Goal: Check status: Check status

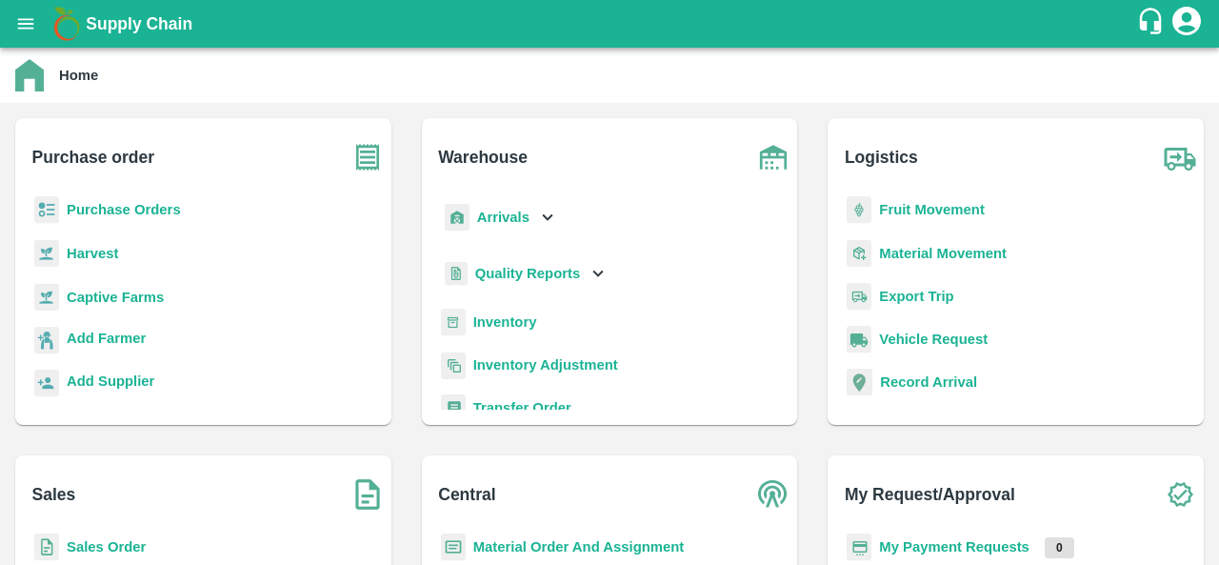
click at [131, 213] on b "Purchase Orders" at bounding box center [124, 209] width 114 height 15
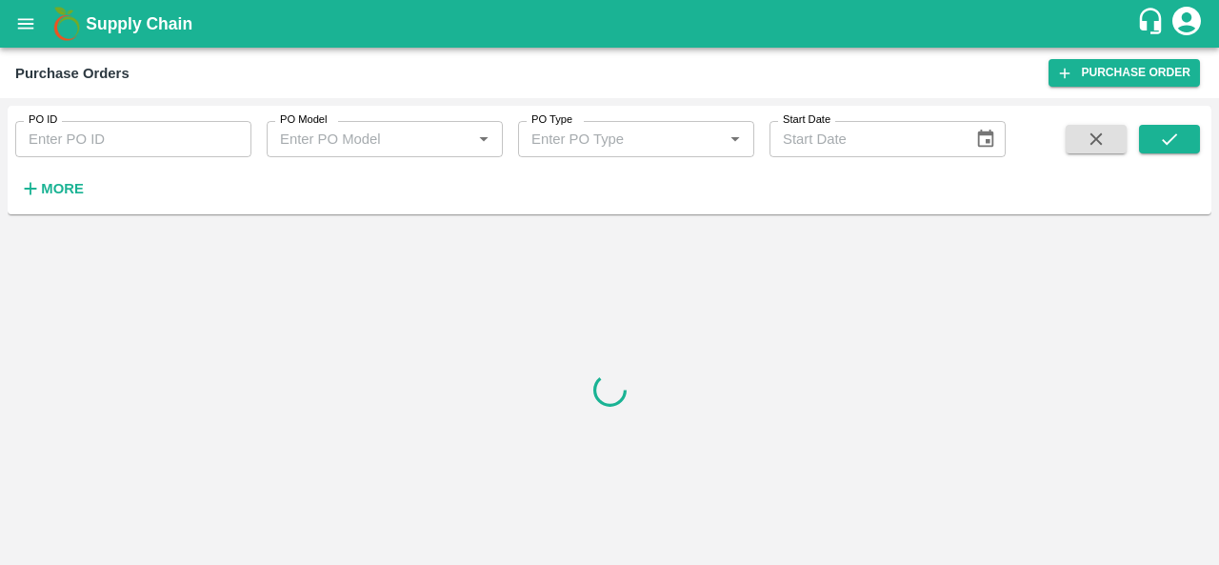
drag, startPoint x: 131, startPoint y: 213, endPoint x: 42, endPoint y: 185, distance: 94.0
drag, startPoint x: 42, startPoint y: 185, endPoint x: 624, endPoint y: 307, distance: 594.5
click at [624, 307] on div at bounding box center [610, 389] width 1204 height 335
click at [60, 182] on strong "More" at bounding box center [62, 188] width 43 height 15
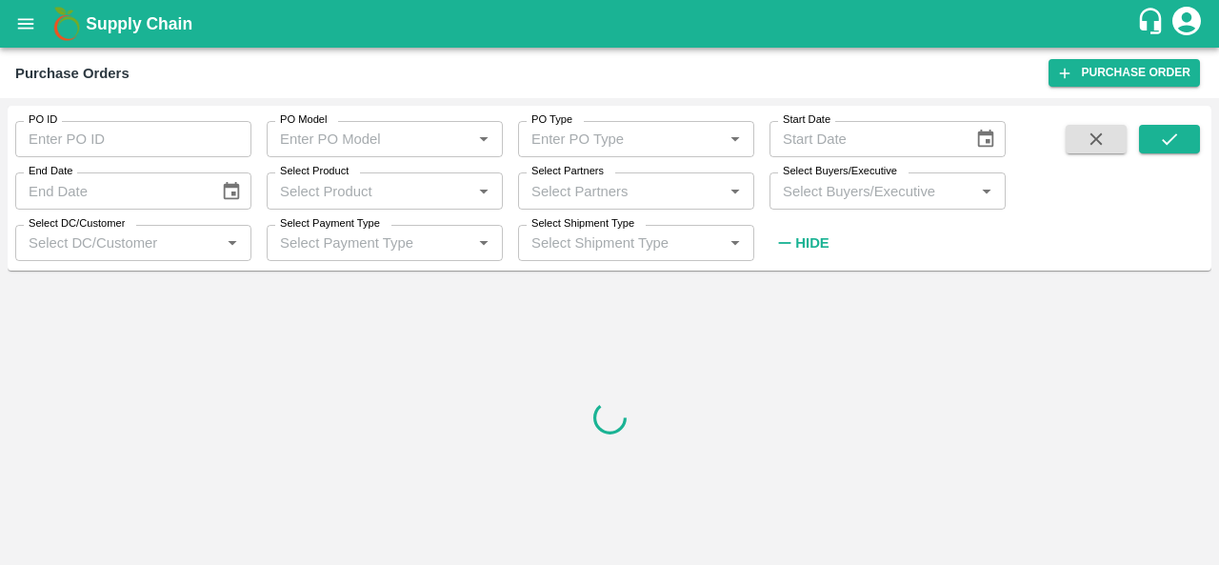
click at [903, 198] on input "Select Buyers/Executive" at bounding box center [871, 190] width 193 height 25
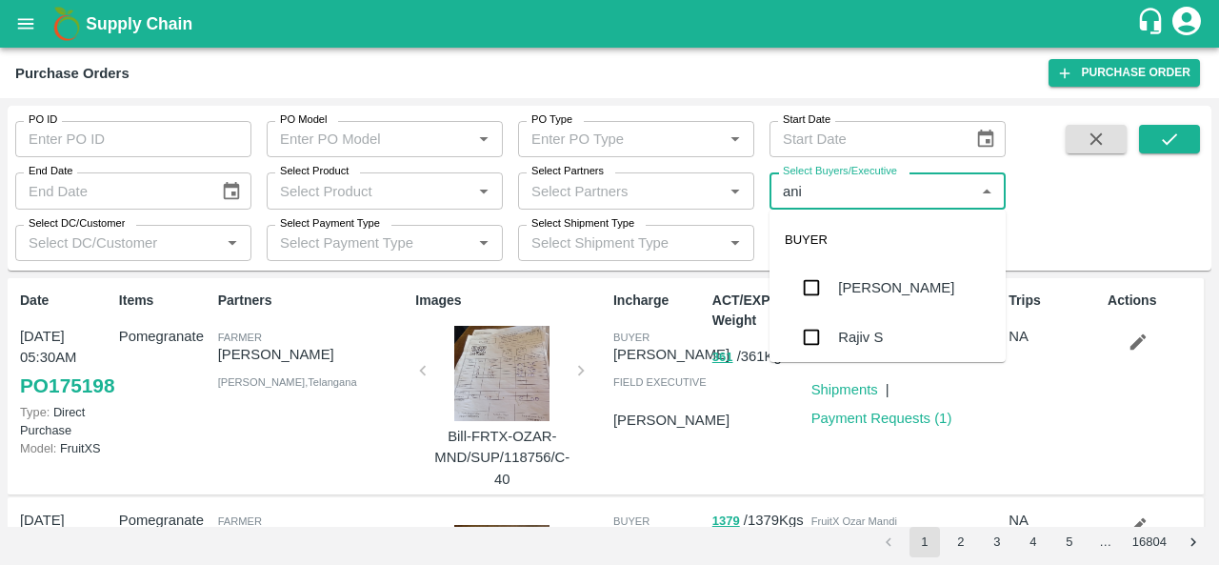
type input "anil"
click at [855, 306] on div "[PERSON_NAME]" at bounding box center [888, 288] width 236 height 50
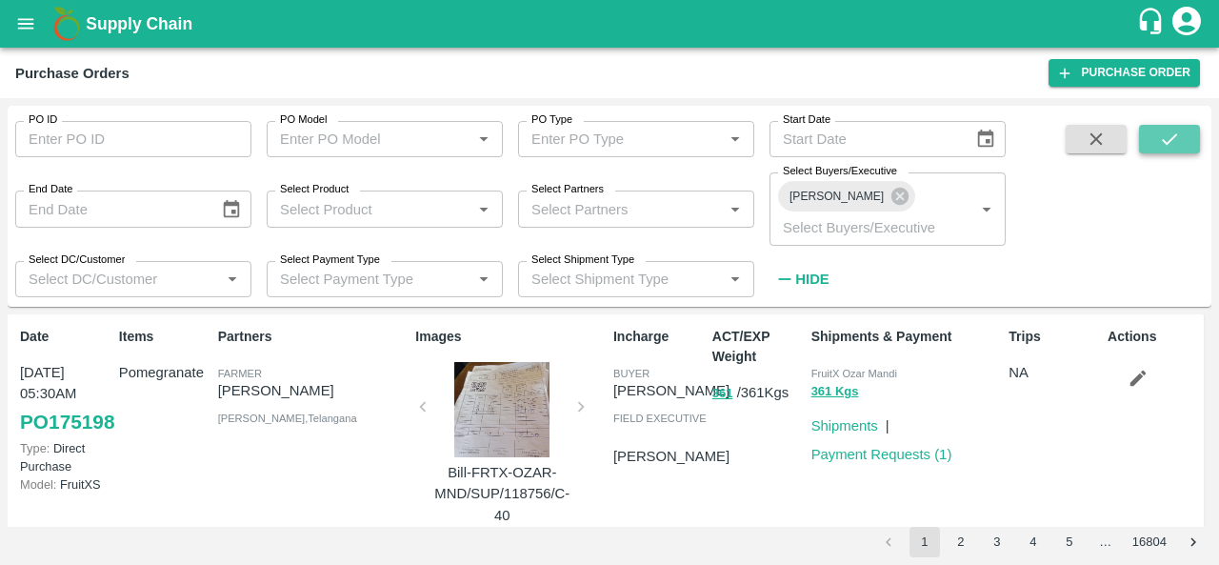
click at [1168, 144] on icon "submit" at bounding box center [1169, 138] width 15 height 11
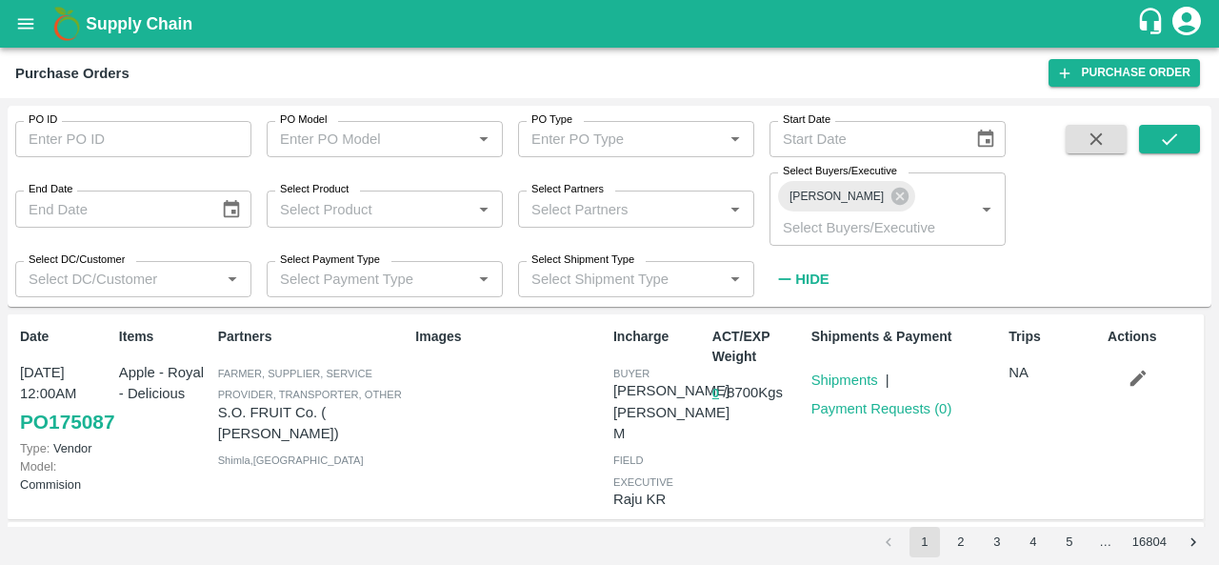
click at [819, 271] on strong "Hide" at bounding box center [811, 278] width 33 height 15
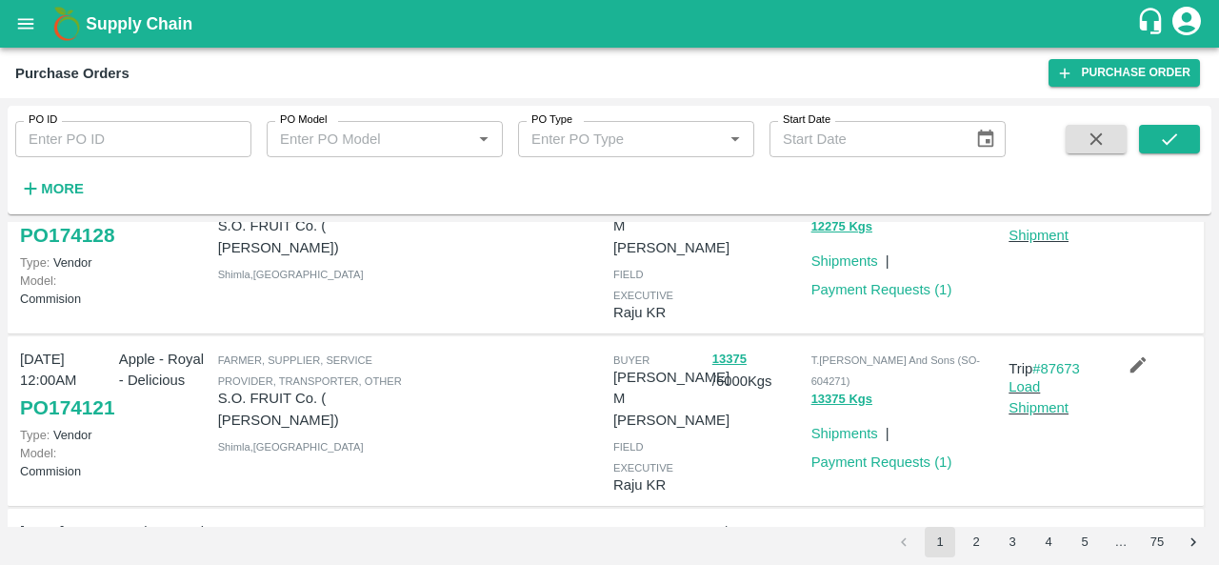
scroll to position [1086, 0]
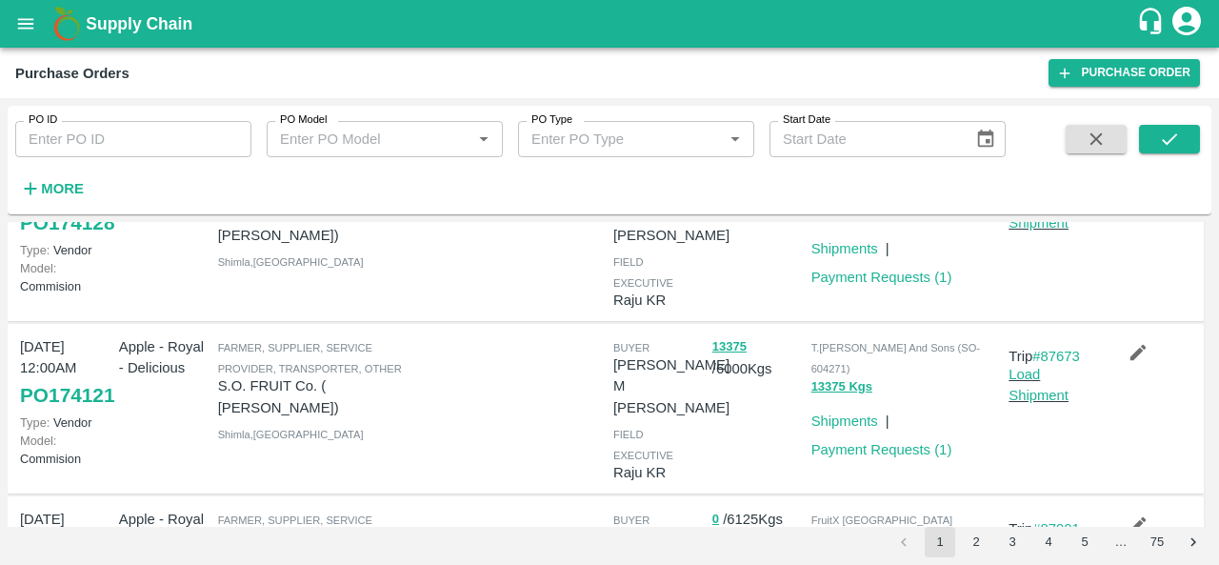
click at [124, 146] on input "PO ID" at bounding box center [133, 139] width 236 height 36
paste input "174104"
type input "174104"
click at [1163, 145] on icon "submit" at bounding box center [1169, 139] width 21 height 21
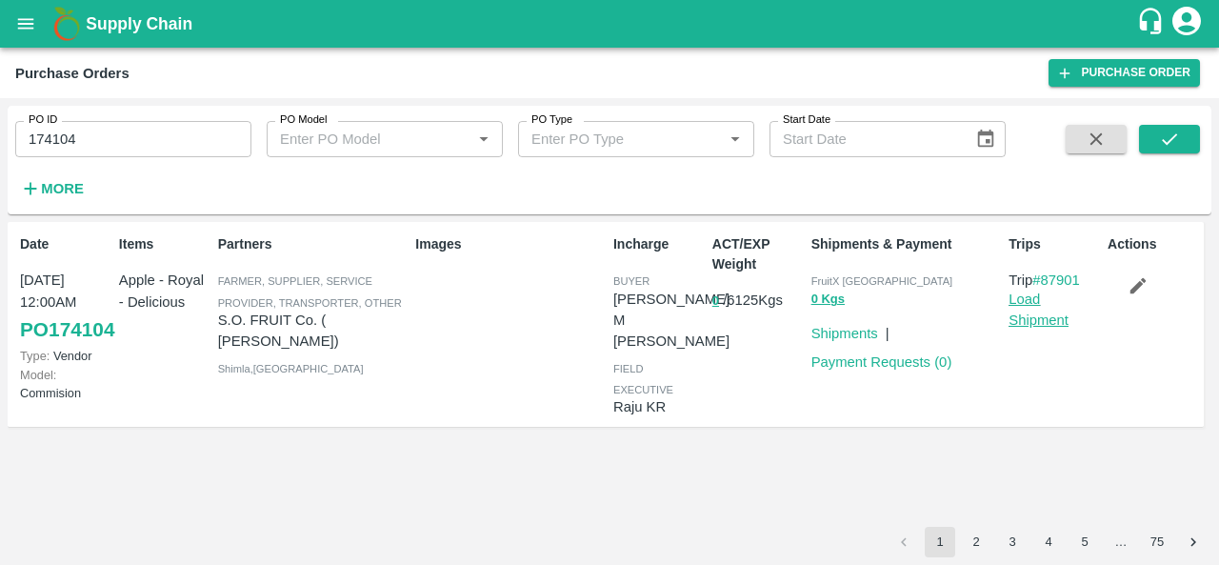
click at [1048, 321] on link "Load Shipment" at bounding box center [1039, 309] width 60 height 36
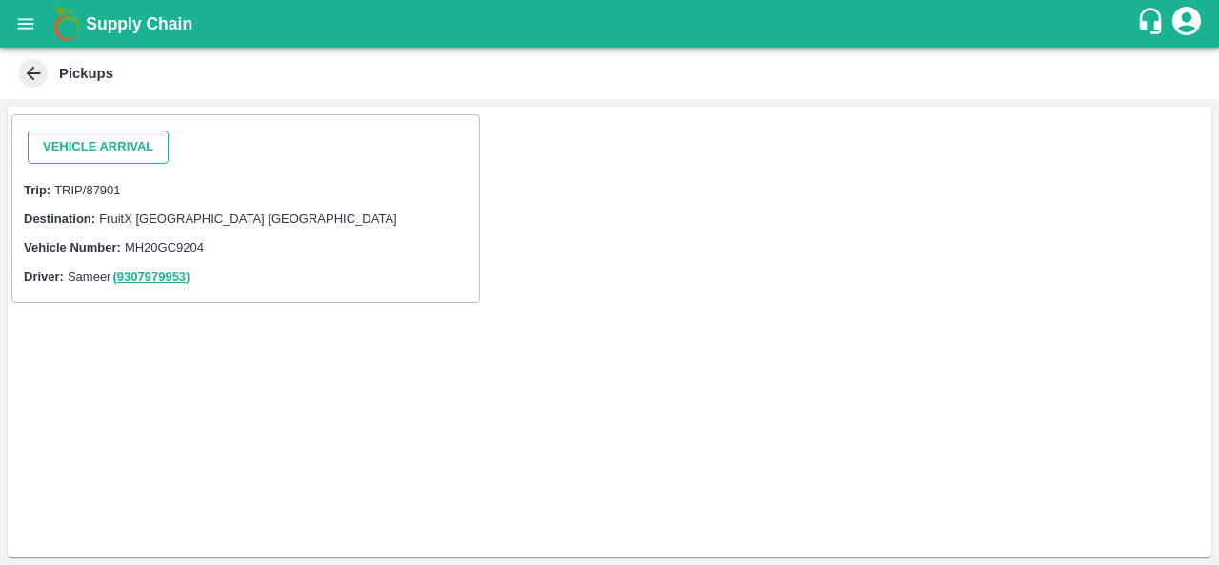
click at [110, 155] on button "Vehicle Arrival" at bounding box center [98, 146] width 141 height 33
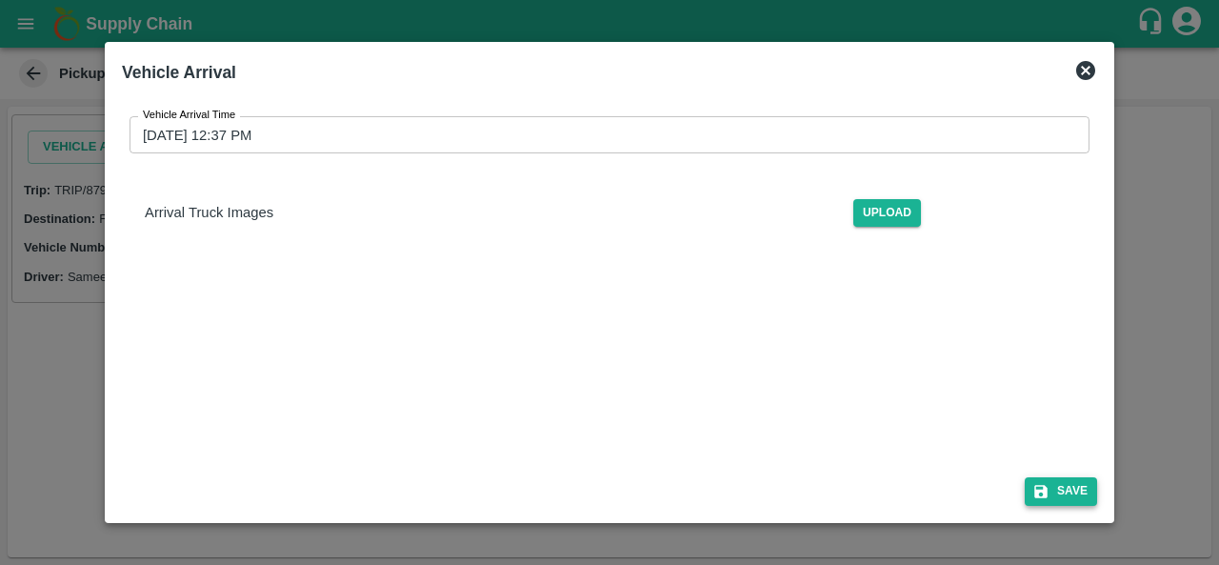
click at [1064, 488] on button "Save" at bounding box center [1061, 491] width 72 height 28
click at [79, 329] on div at bounding box center [609, 282] width 1219 height 565
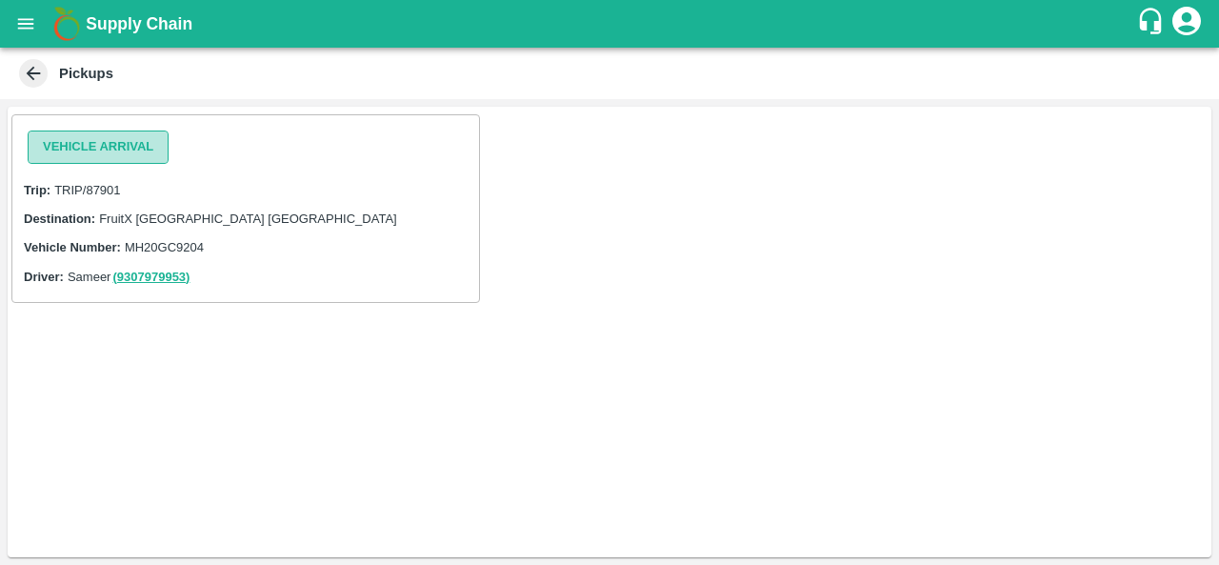
click at [76, 149] on button "Vehicle Arrival" at bounding box center [98, 146] width 141 height 33
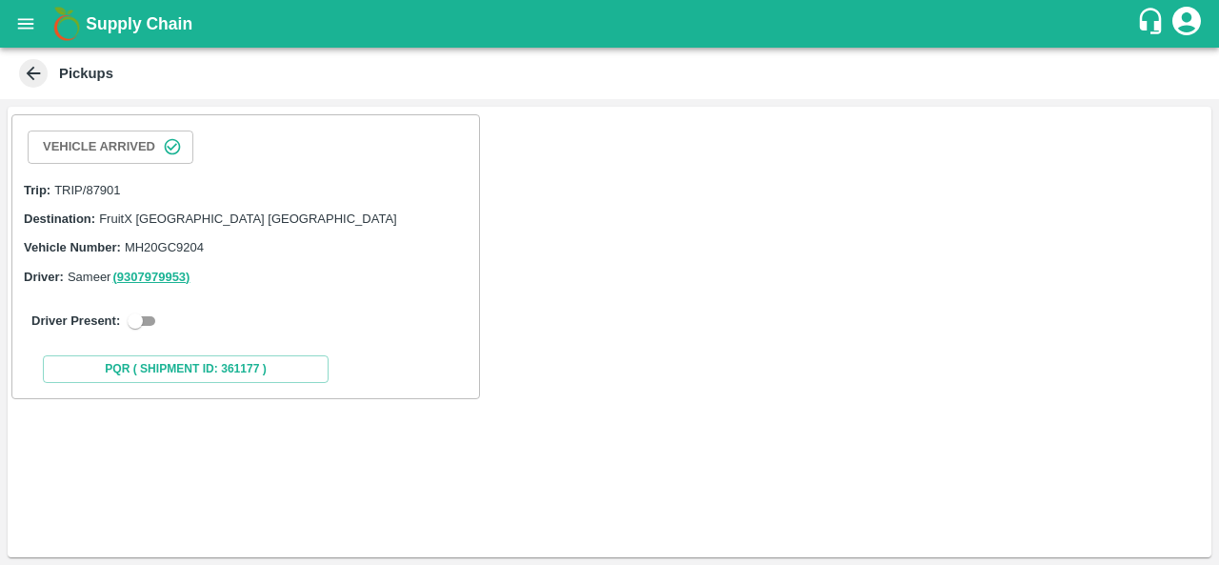
click at [150, 320] on input "checkbox" at bounding box center [135, 321] width 69 height 23
checkbox input "true"
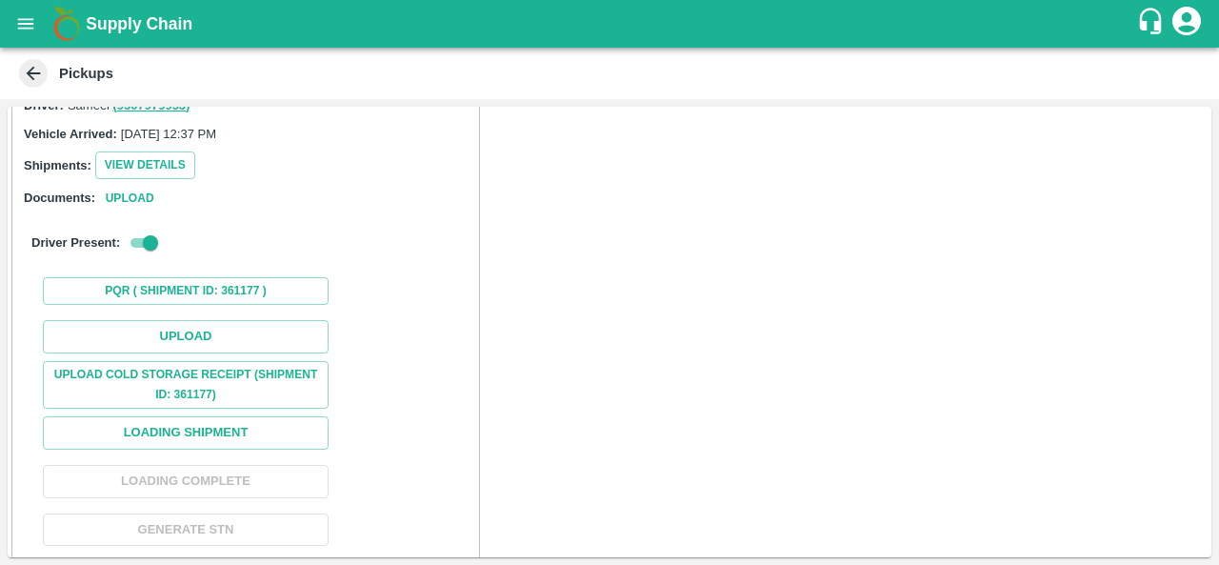
scroll to position [178, 0]
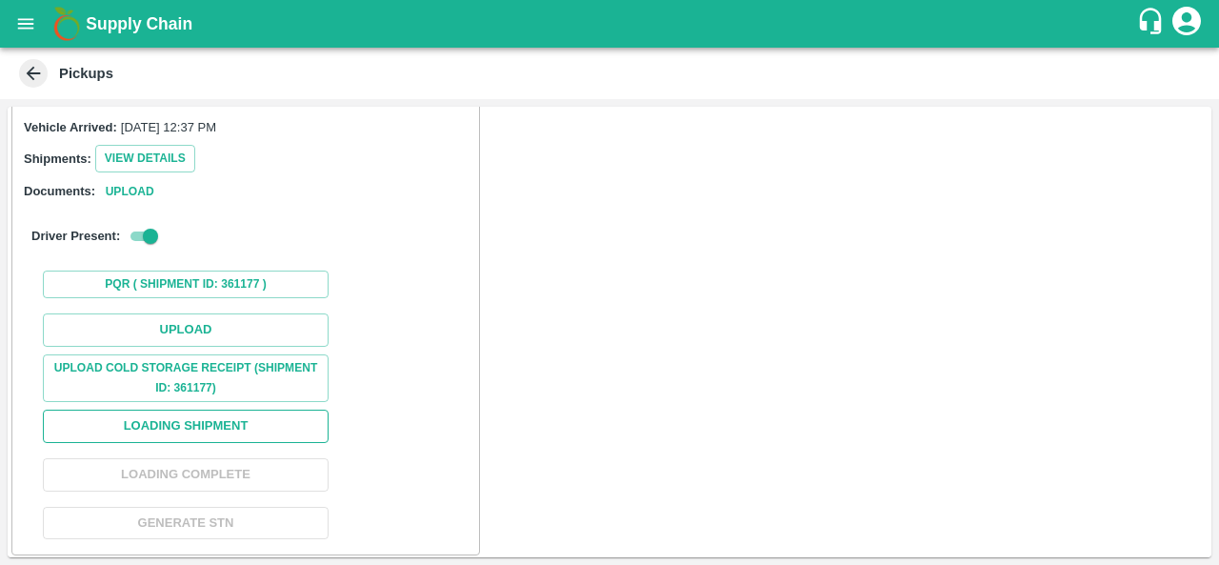
click at [183, 419] on button "Loading Shipment" at bounding box center [186, 426] width 286 height 33
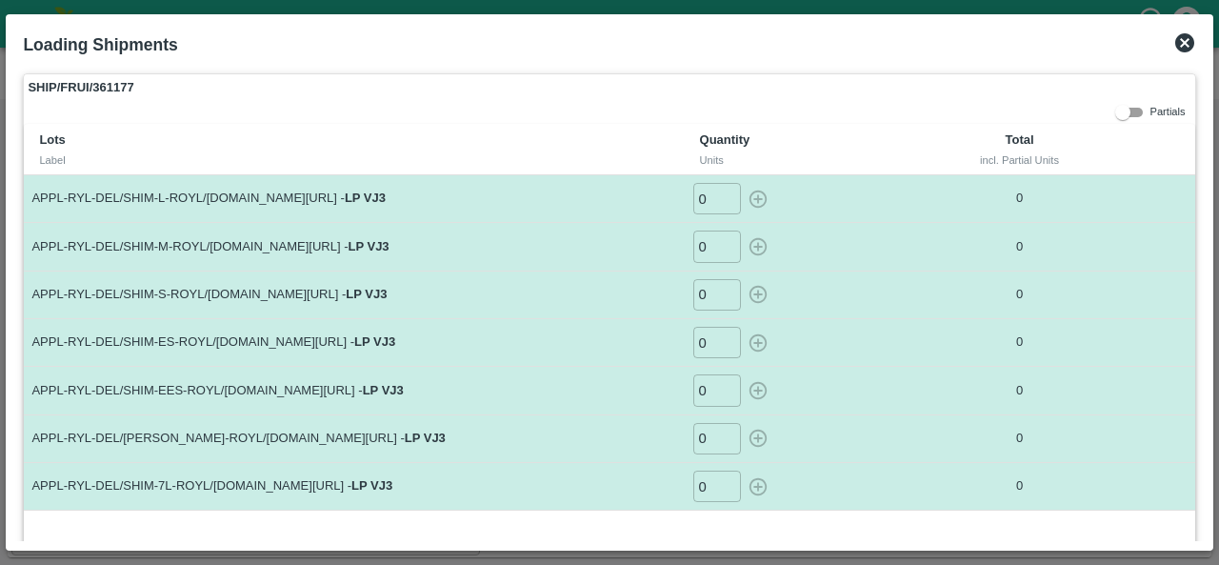
click at [707, 193] on input "0" at bounding box center [717, 198] width 48 height 31
click at [752, 199] on icon "button" at bounding box center [758, 199] width 21 height 21
type input "0"
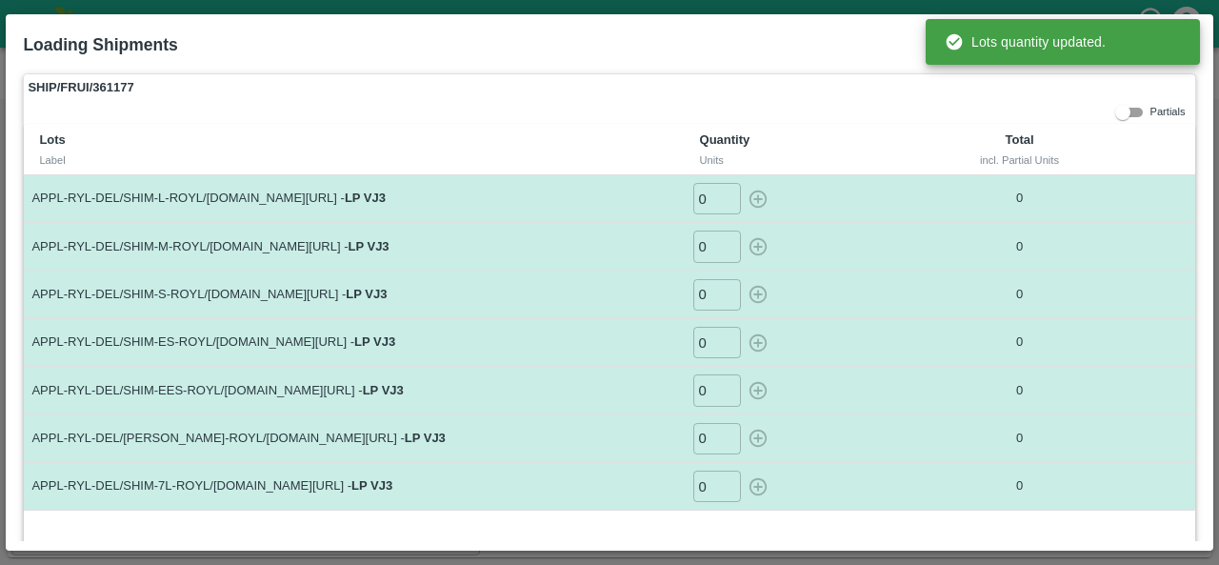
click at [703, 245] on input "0" at bounding box center [717, 245] width 48 height 31
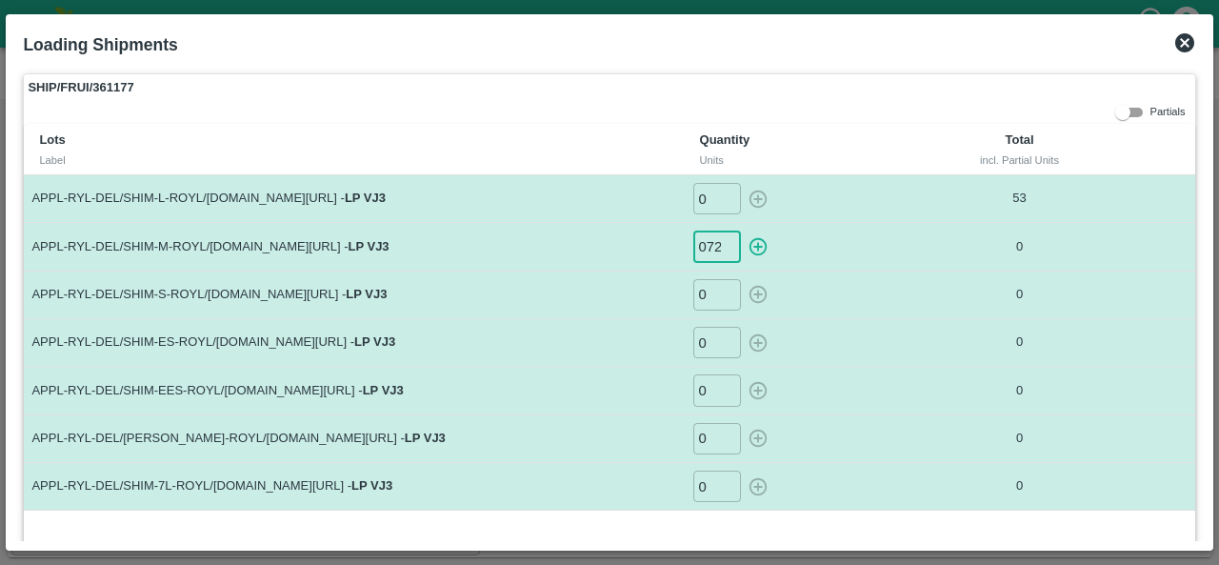
scroll to position [0, 1]
click at [754, 245] on icon "button" at bounding box center [758, 247] width 18 height 18
type input "0"
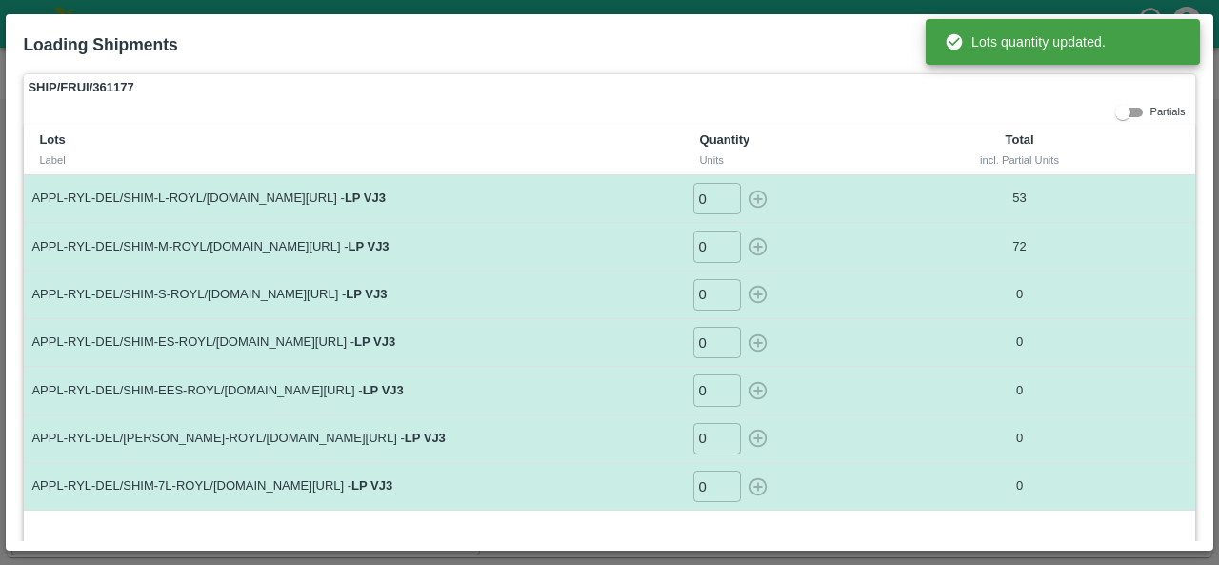
click at [707, 294] on input "0" at bounding box center [717, 294] width 48 height 31
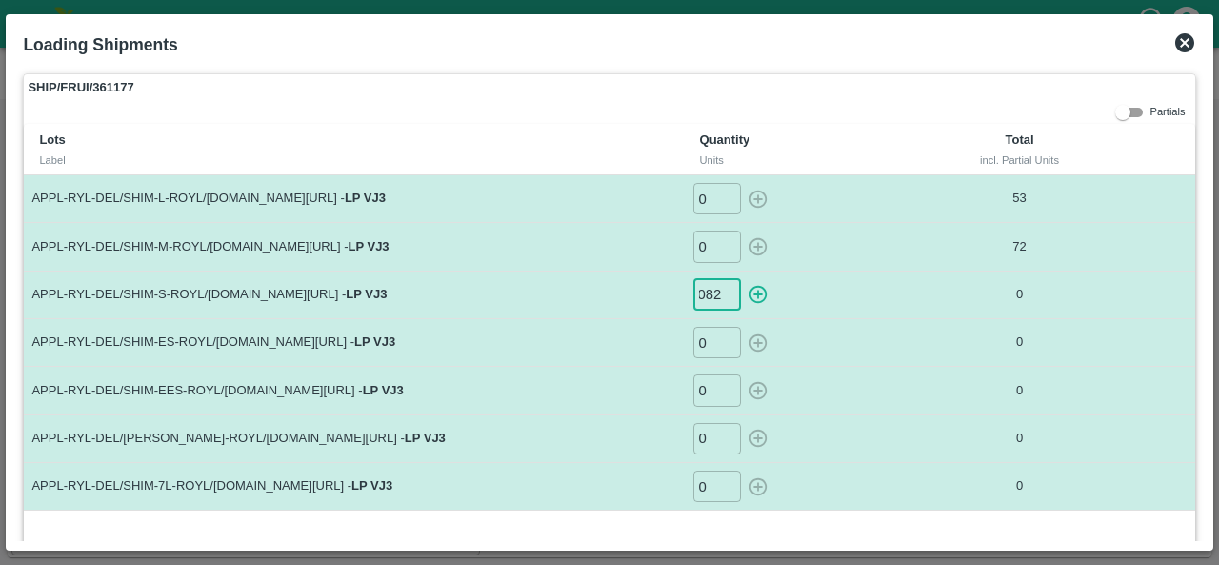
click at [756, 291] on icon "button" at bounding box center [758, 295] width 18 height 18
type input "0"
click at [709, 345] on input "0" at bounding box center [717, 342] width 48 height 31
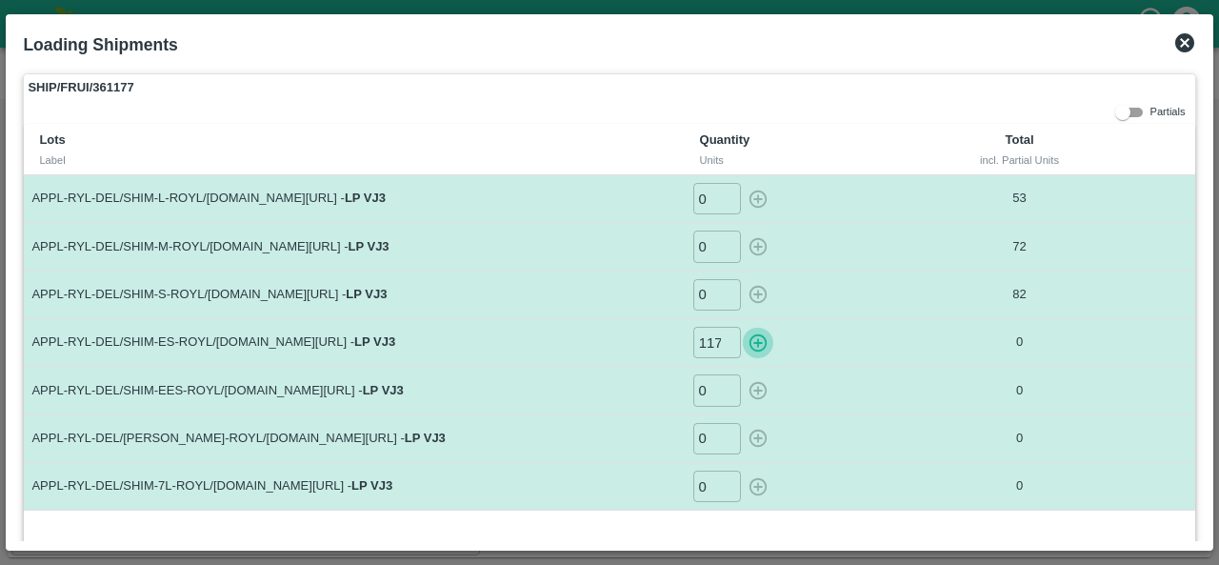
click at [759, 336] on icon "button" at bounding box center [758, 342] width 21 height 21
type input "0"
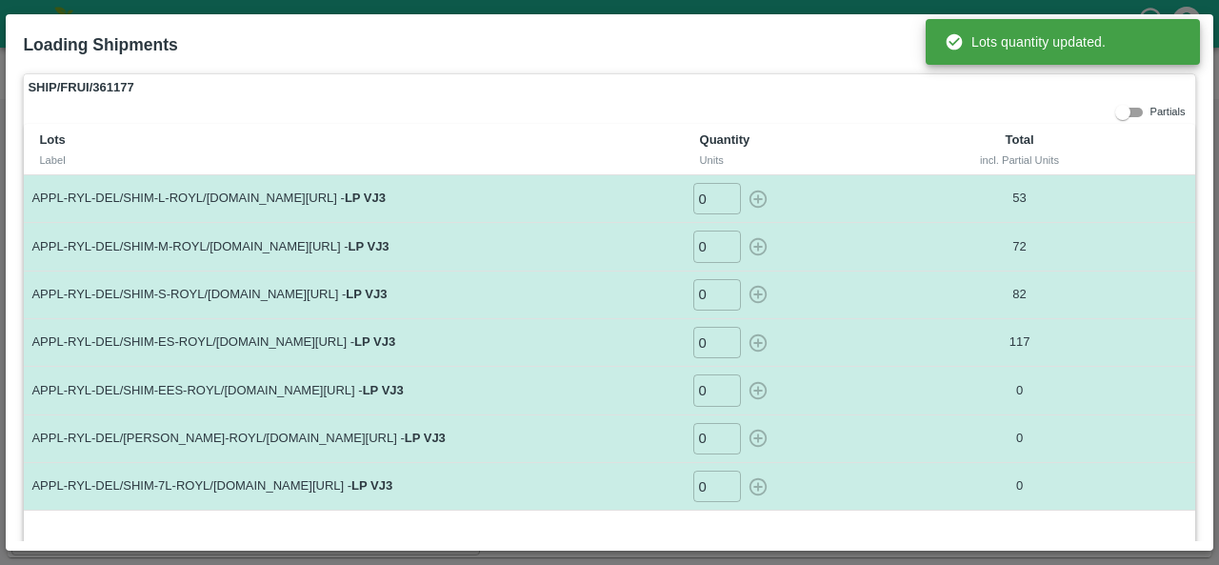
click at [701, 388] on input "0" at bounding box center [717, 389] width 48 height 31
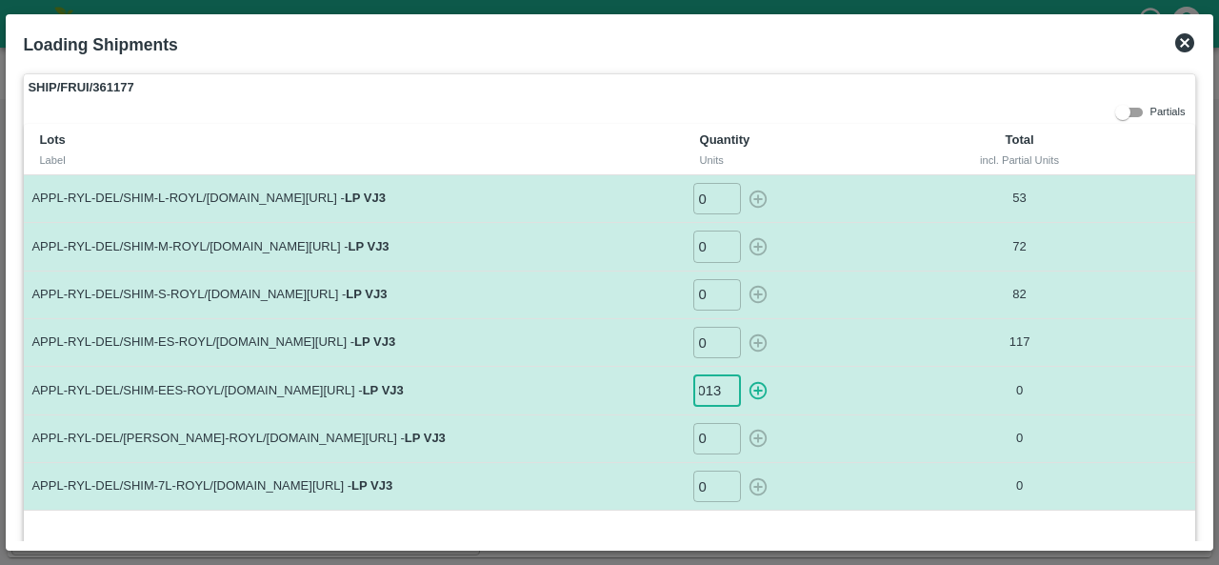
scroll to position [0, 10]
click at [759, 390] on icon "button" at bounding box center [758, 390] width 21 height 21
type input "0"
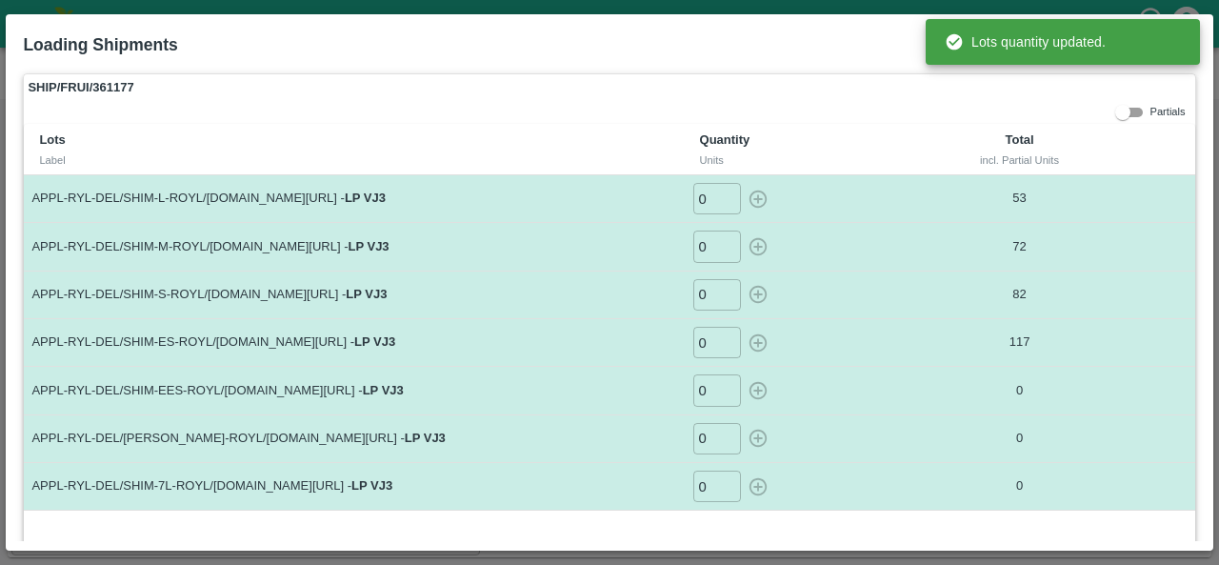
click at [706, 438] on input "0" at bounding box center [717, 438] width 48 height 31
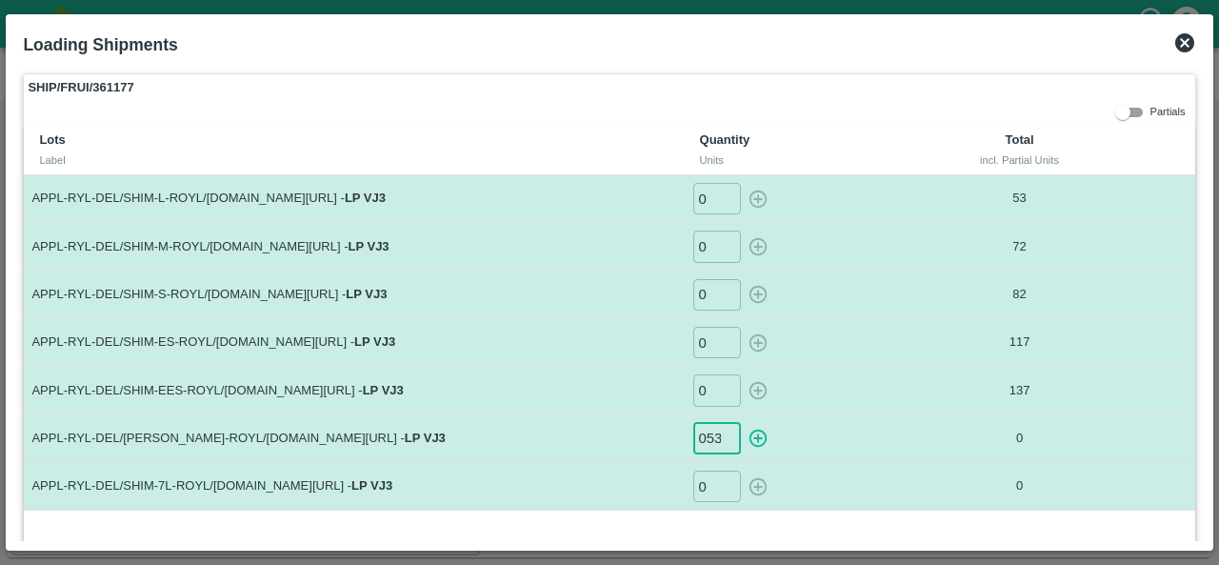
scroll to position [0, 1]
click at [750, 437] on icon "button" at bounding box center [758, 438] width 21 height 21
type input "0"
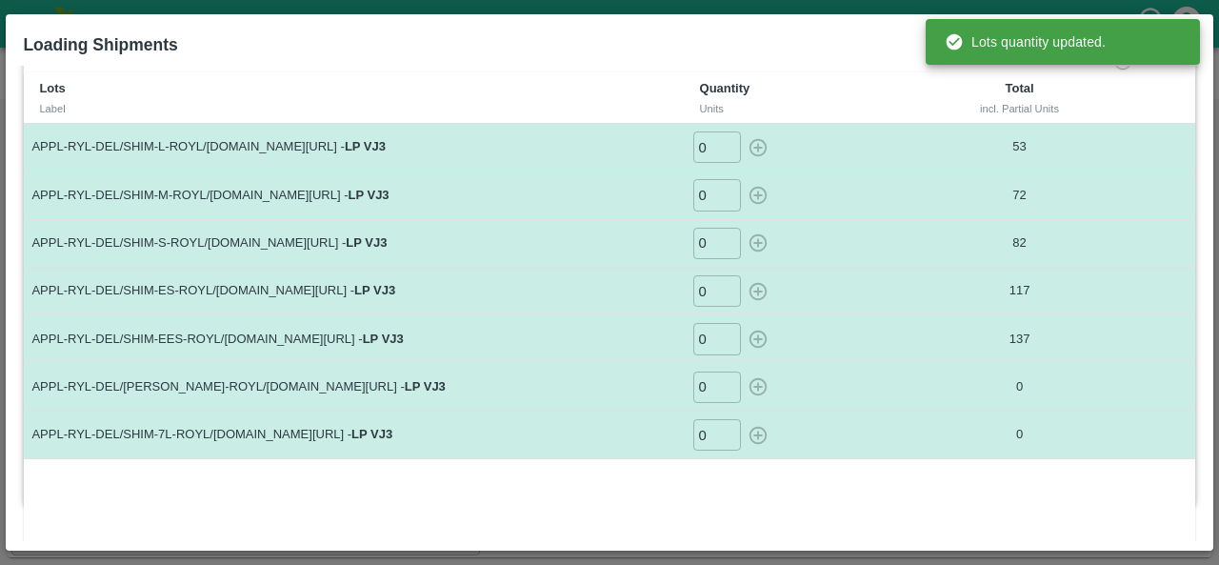
scroll to position [59, 0]
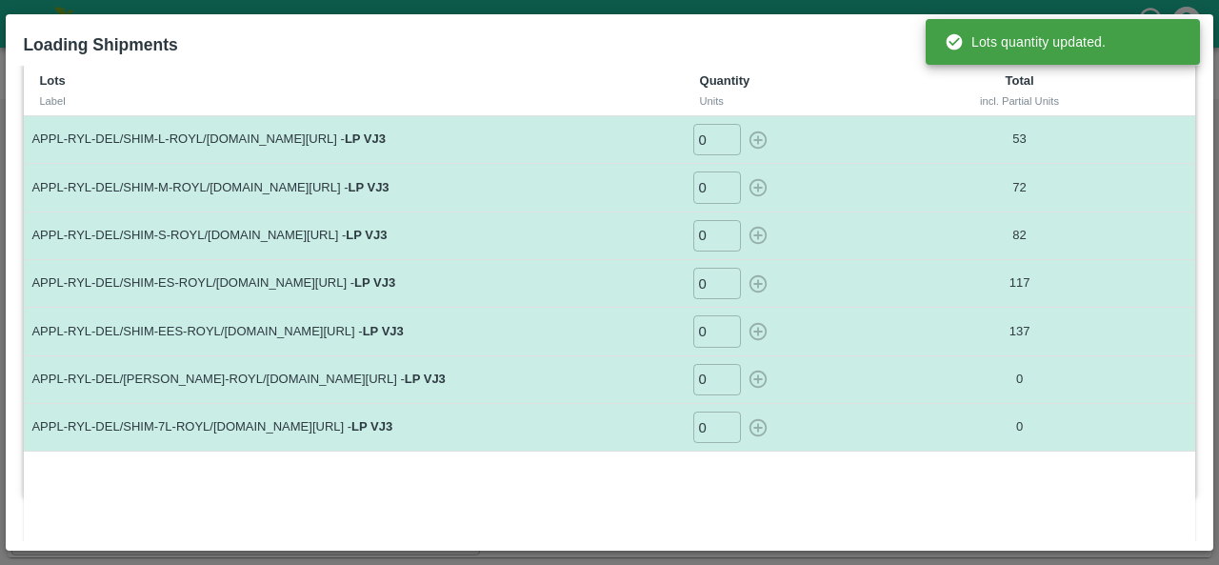
click at [713, 425] on input "0" at bounding box center [717, 426] width 48 height 31
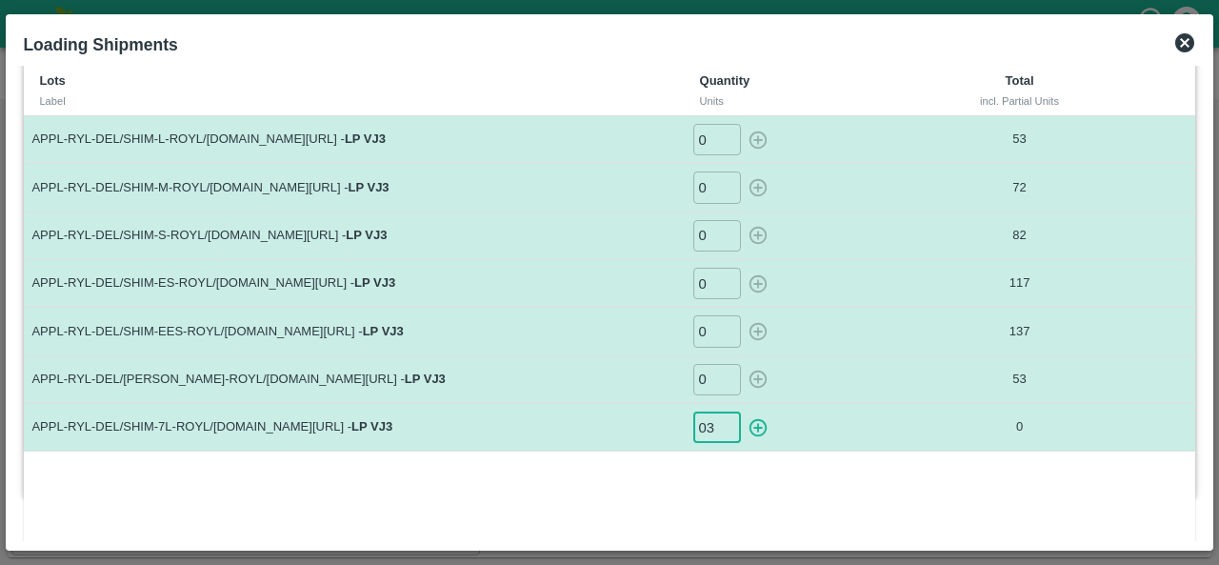
click at [754, 429] on icon "button" at bounding box center [758, 427] width 18 height 18
type input "0"
click at [1181, 39] on icon at bounding box center [1184, 42] width 23 height 23
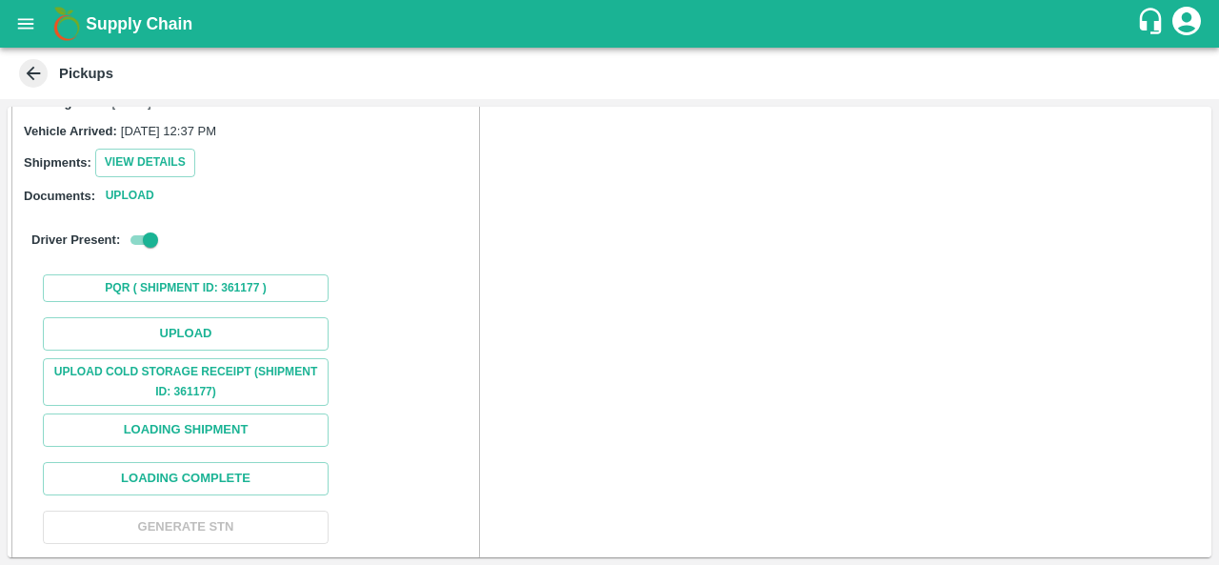
scroll to position [207, 0]
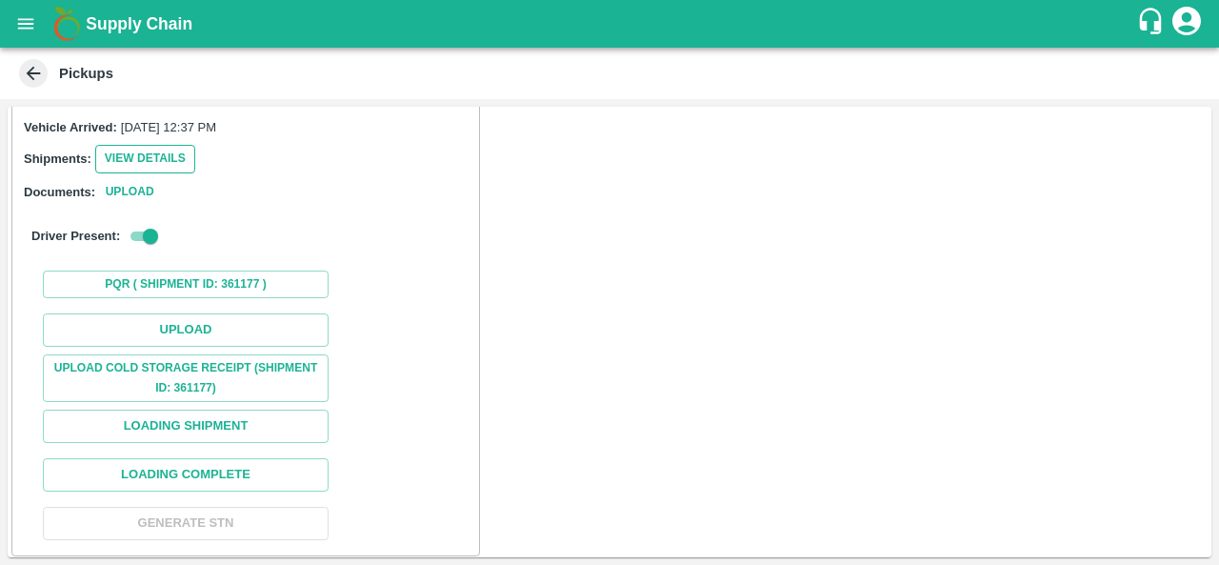
click at [151, 167] on button "View Details" at bounding box center [145, 159] width 100 height 28
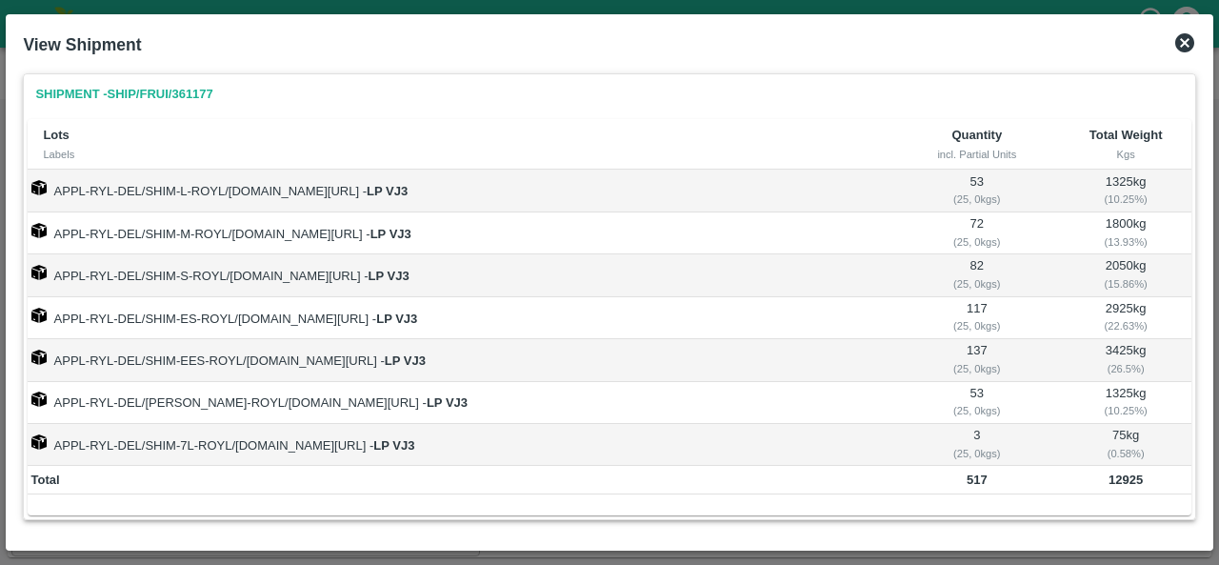
click at [1186, 44] on icon at bounding box center [1184, 42] width 23 height 23
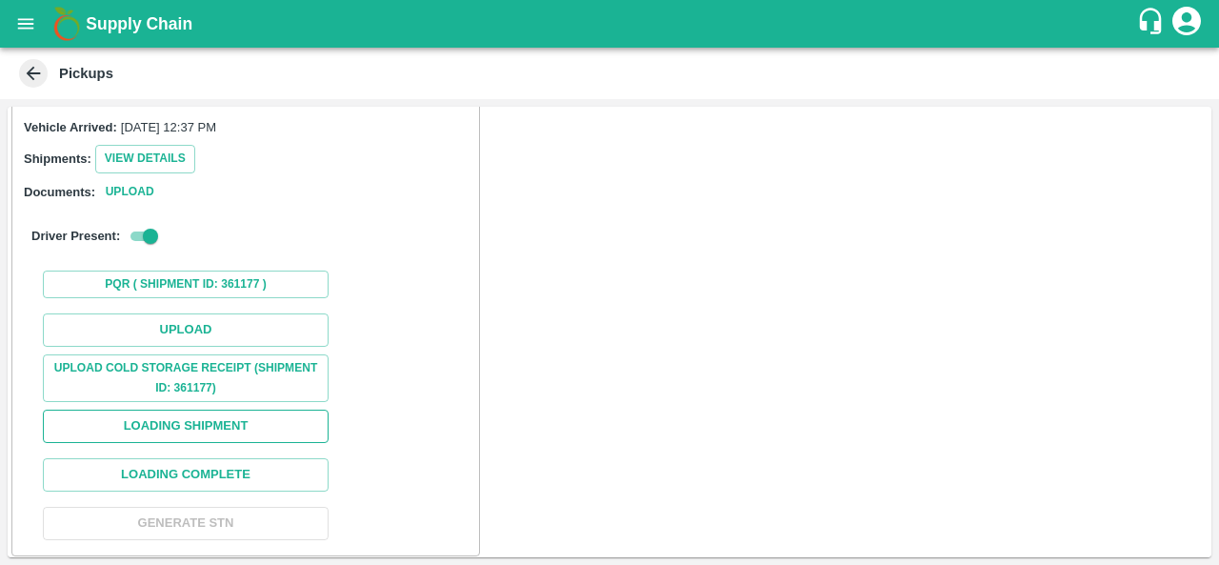
click at [187, 430] on button "Loading Shipment" at bounding box center [186, 426] width 286 height 33
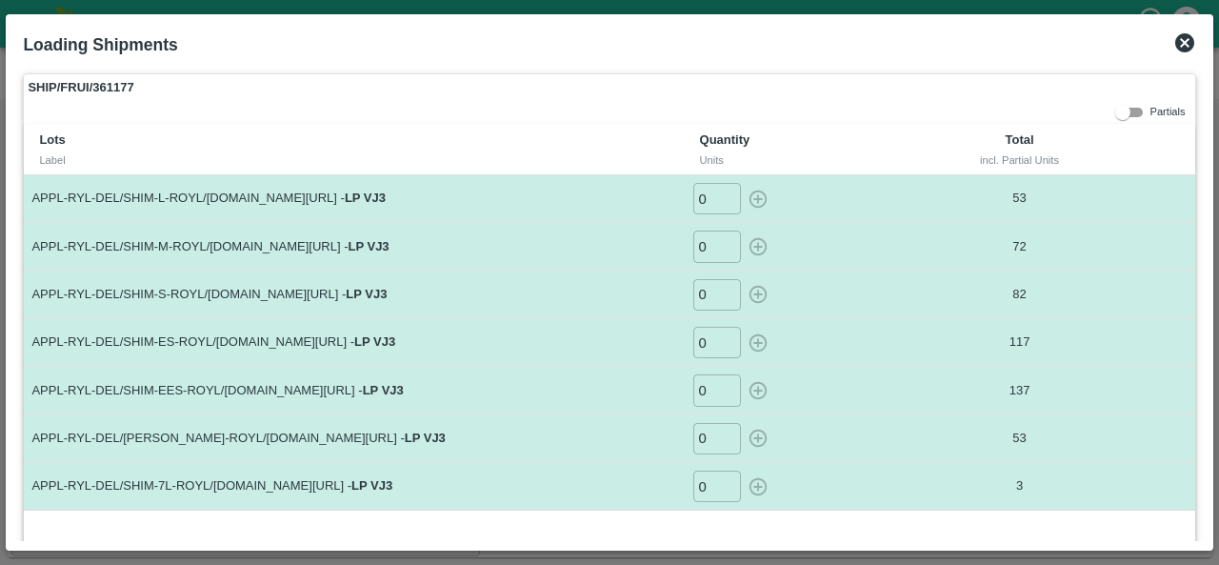
click at [1185, 42] on icon at bounding box center [1184, 42] width 23 height 23
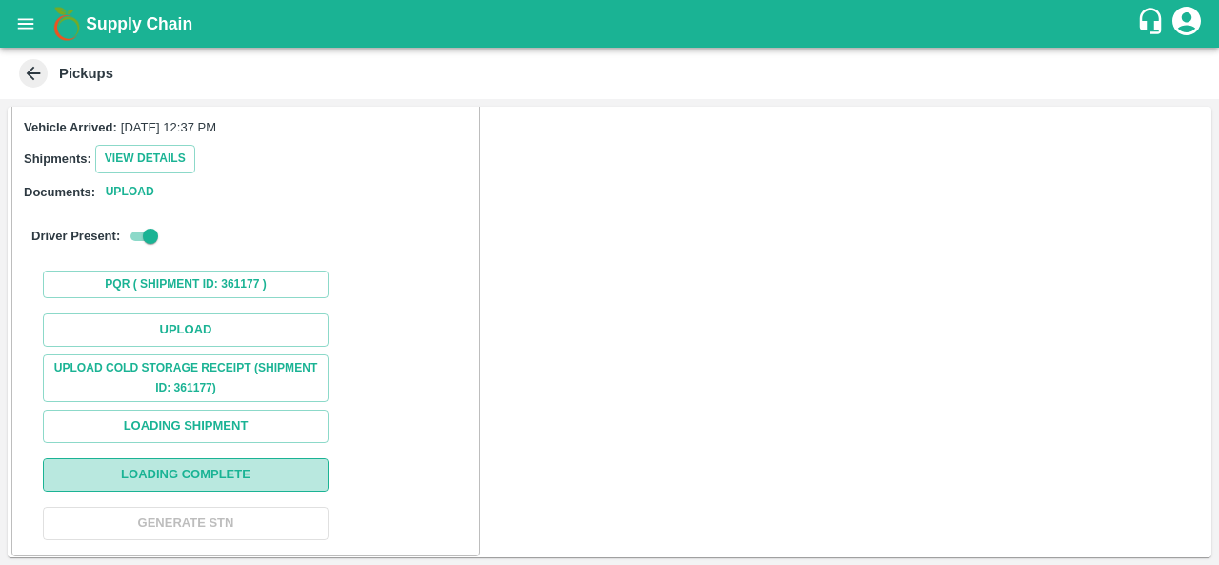
click at [263, 473] on button "Loading Complete" at bounding box center [186, 474] width 286 height 33
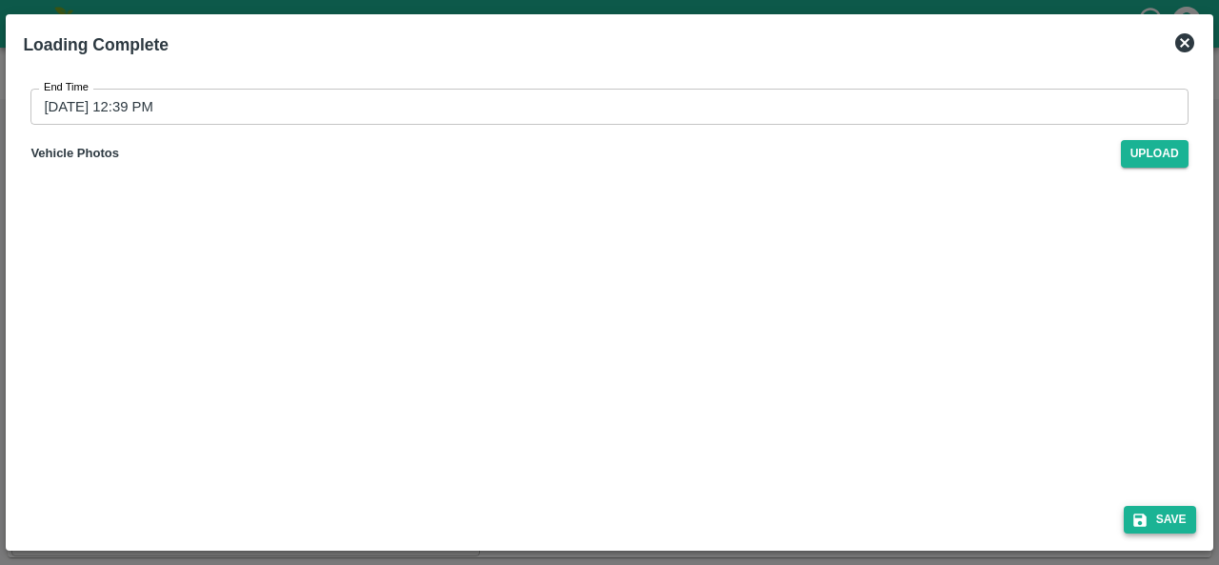
click at [1153, 515] on button "Save" at bounding box center [1160, 520] width 72 height 28
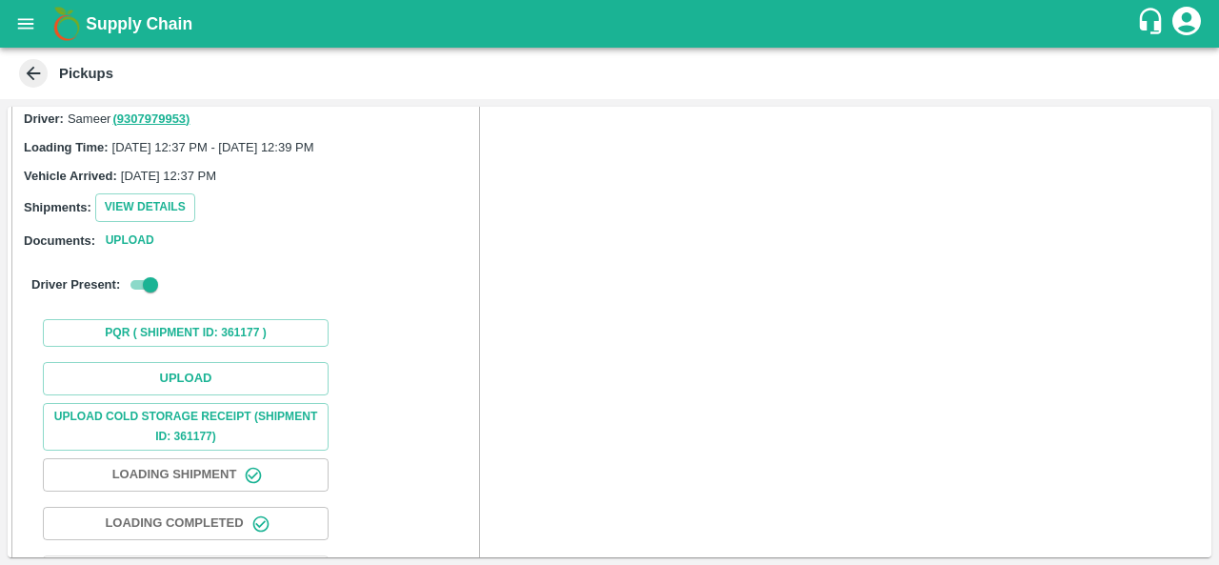
scroll to position [164, 0]
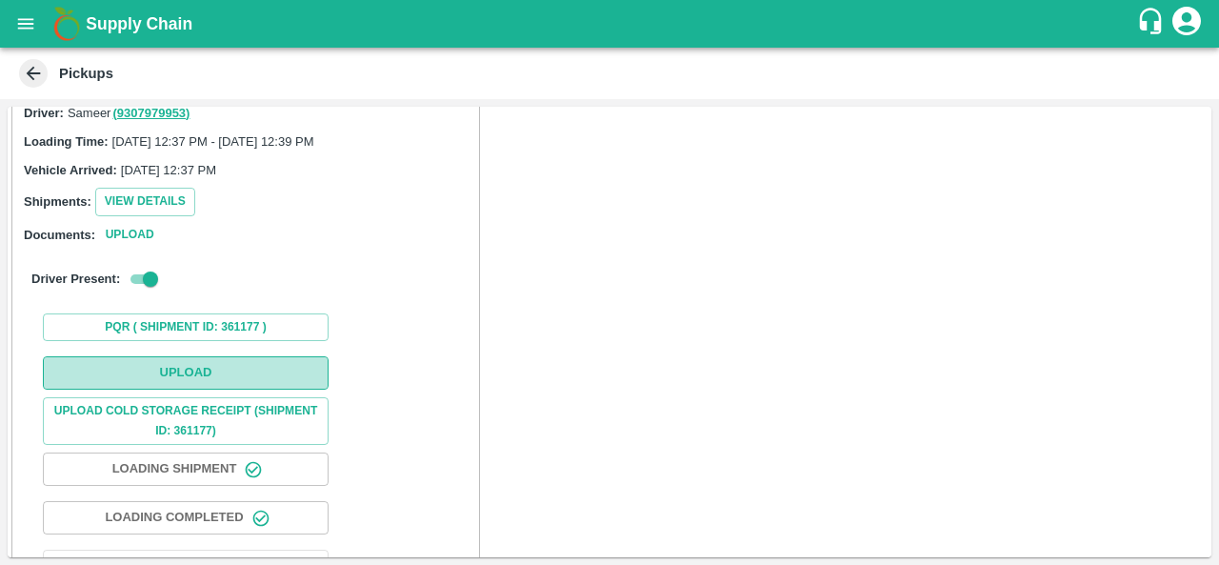
click at [203, 368] on button "Upload" at bounding box center [186, 372] width 286 height 33
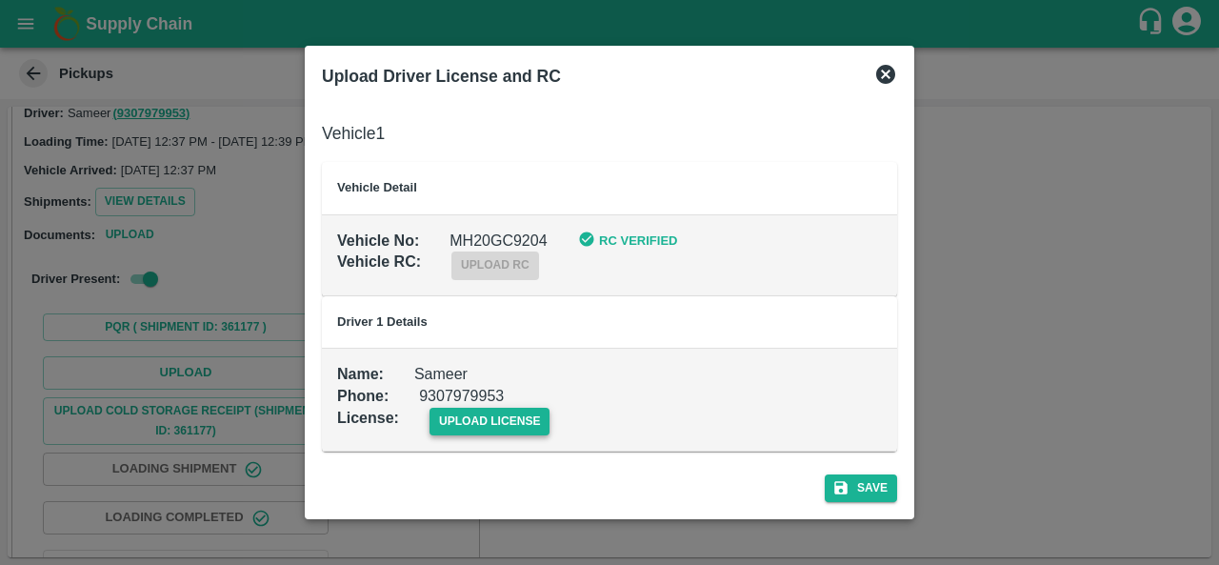
click at [514, 426] on span "upload license" at bounding box center [490, 422] width 121 height 28
click at [0, 0] on input "upload license" at bounding box center [0, 0] width 0 height 0
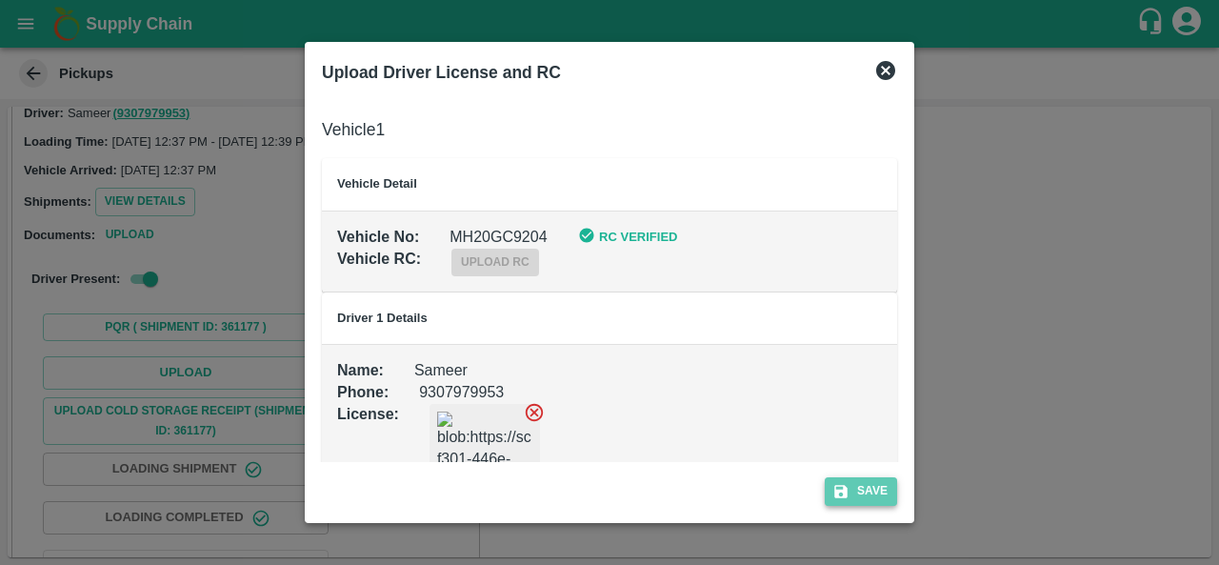
click at [857, 496] on button "Save" at bounding box center [861, 491] width 72 height 28
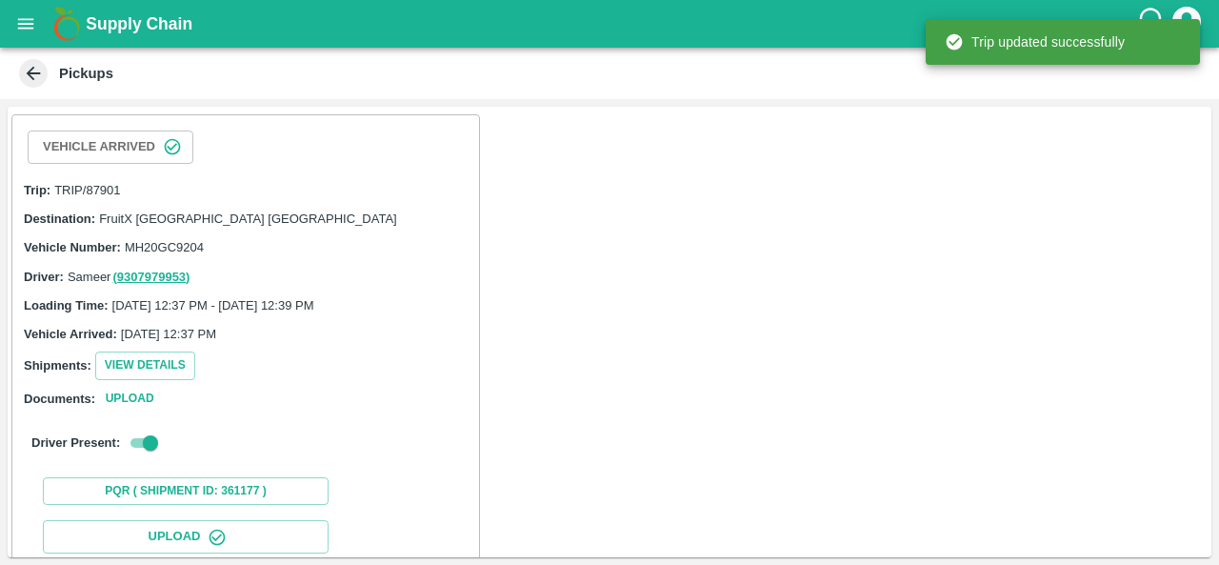
scroll to position [254, 0]
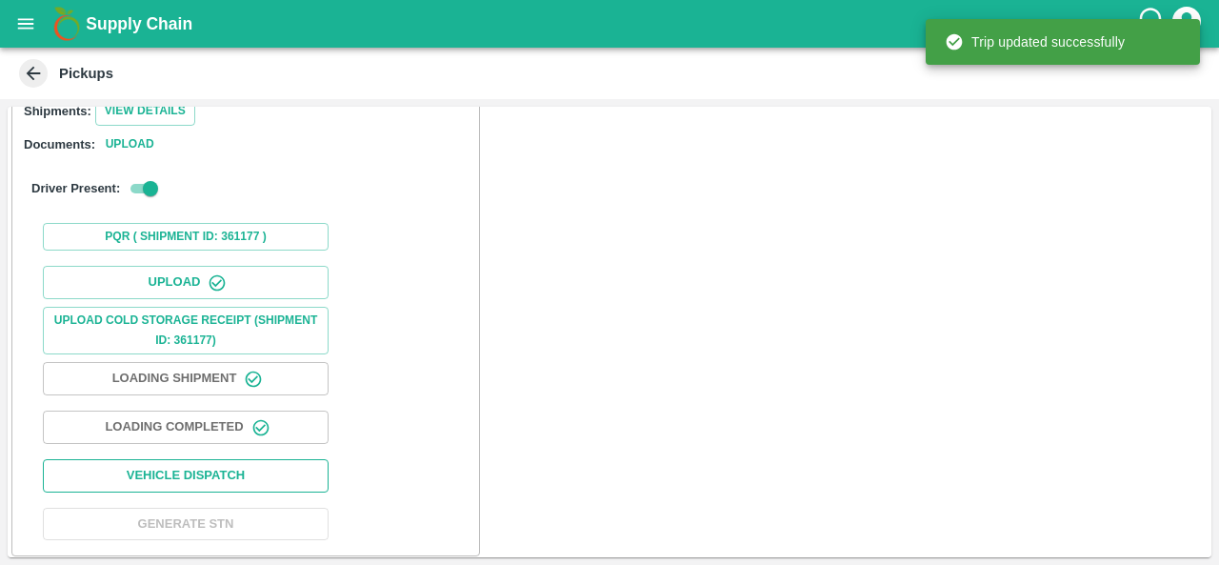
click at [171, 474] on button "Vehicle Dispatch" at bounding box center [186, 475] width 286 height 33
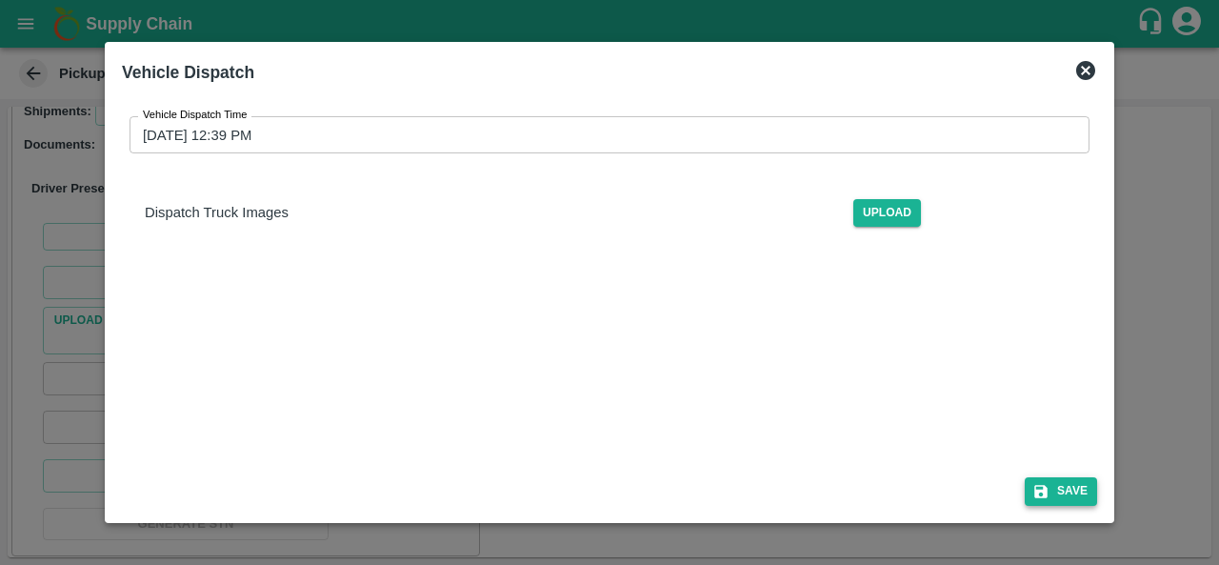
click at [1067, 494] on button "Save" at bounding box center [1061, 491] width 72 height 28
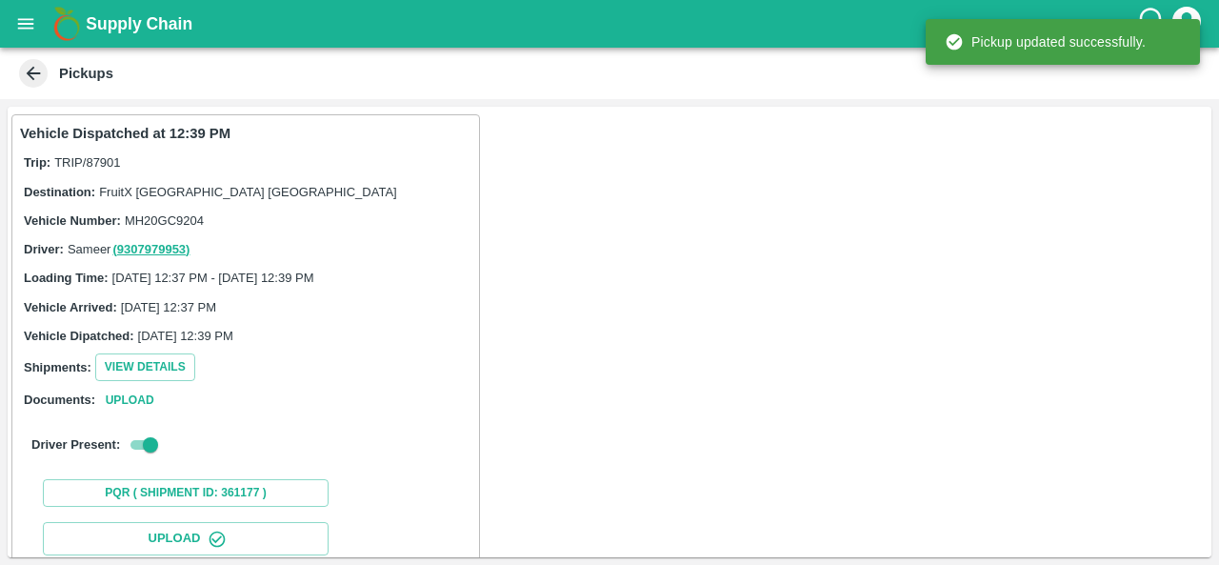
click at [32, 12] on button "open drawer" at bounding box center [26, 24] width 44 height 44
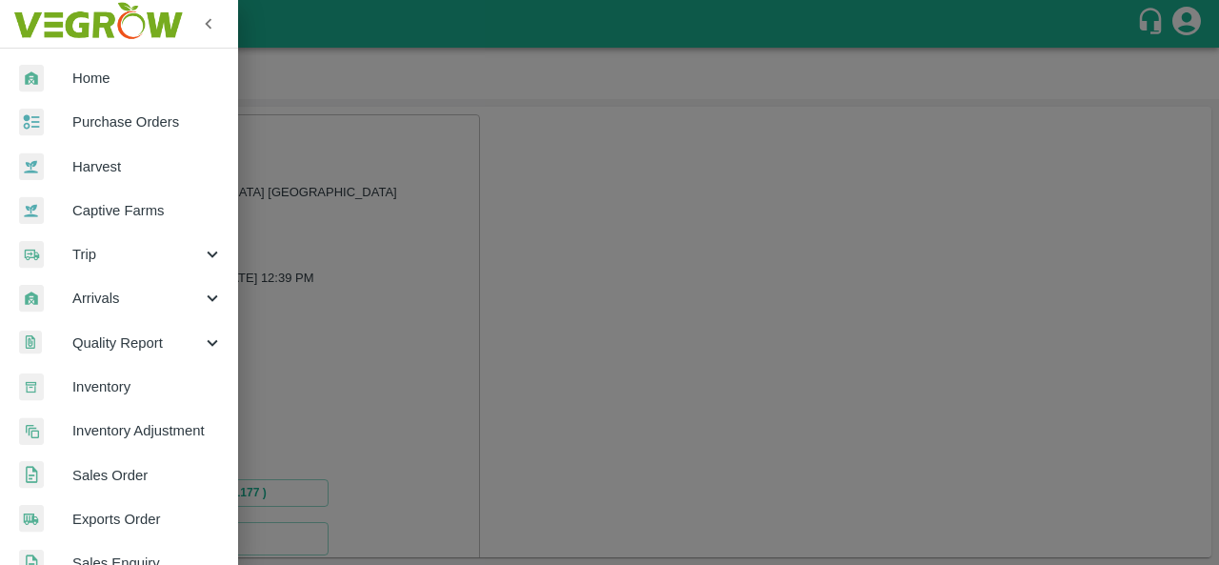
click at [122, 110] on link "Purchase Orders" at bounding box center [119, 122] width 238 height 44
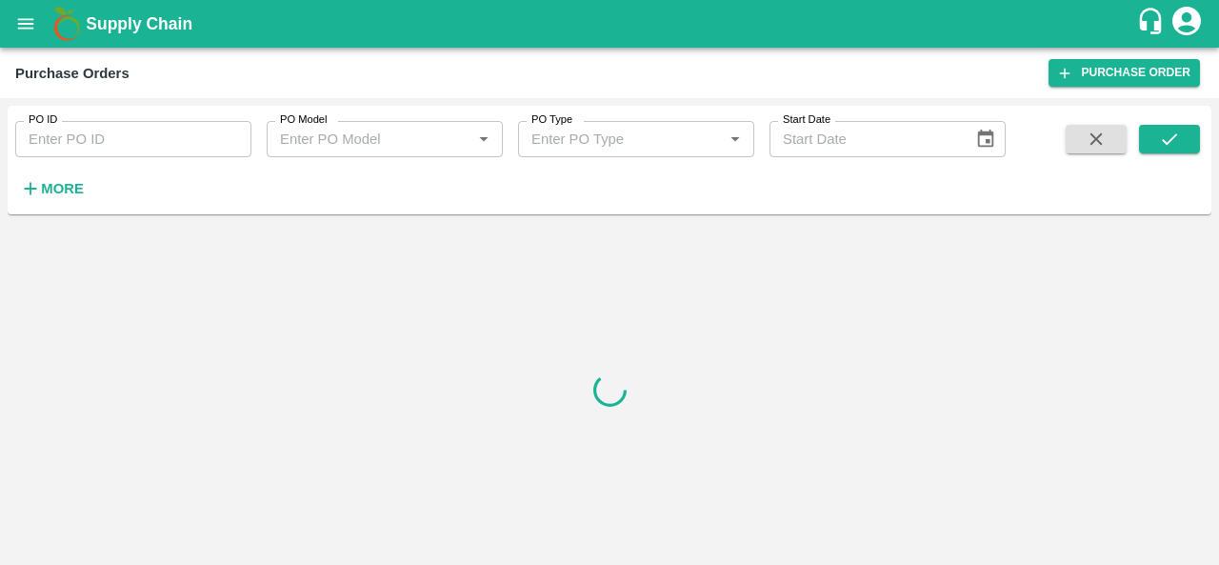
click at [68, 138] on input "PO ID" at bounding box center [133, 139] width 236 height 36
paste input "Node Date PO Total Units PO Value Patti Value SO GM FXD - B-NKA 2Aug 166625 600…"
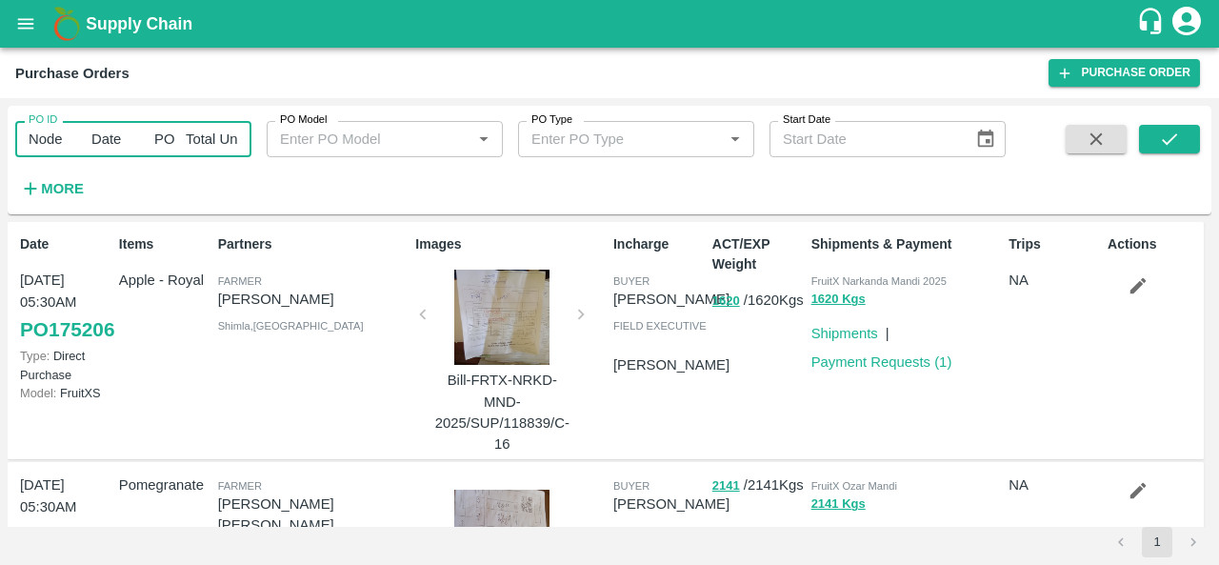
click at [91, 145] on input "Node Date PO Total Units PO Value Patti Value SO GM FXD - B-NKA 2Aug 166625 600…" at bounding box center [133, 139] width 236 height 36
paste input "166625"
type input "166625"
click at [1162, 151] on button "submit" at bounding box center [1169, 139] width 61 height 29
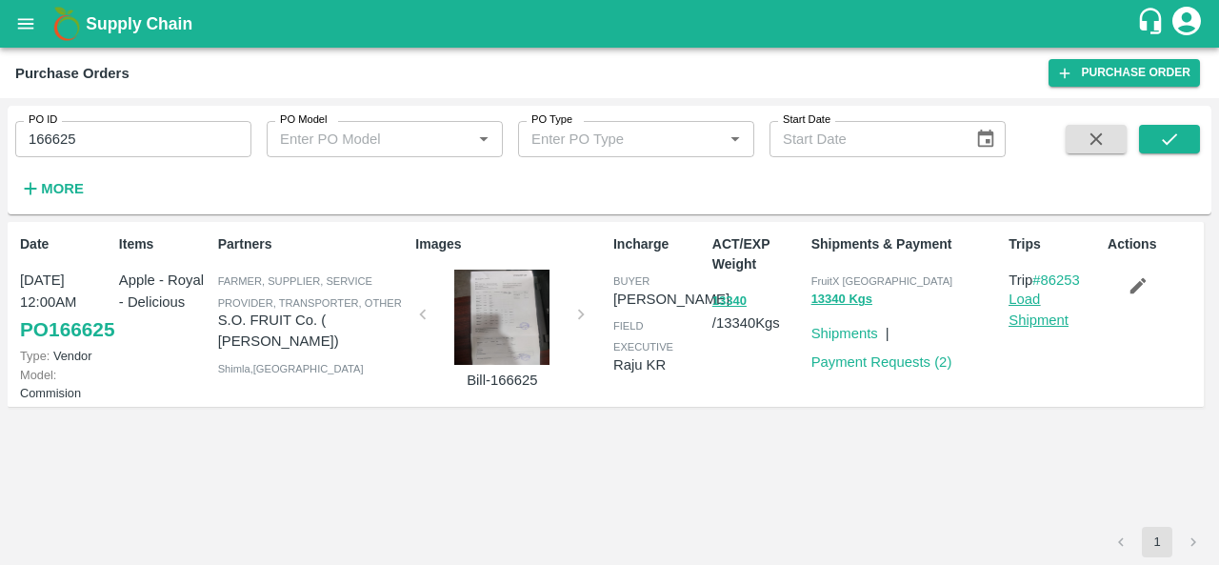
click at [1021, 311] on link "Load Shipment" at bounding box center [1039, 309] width 60 height 36
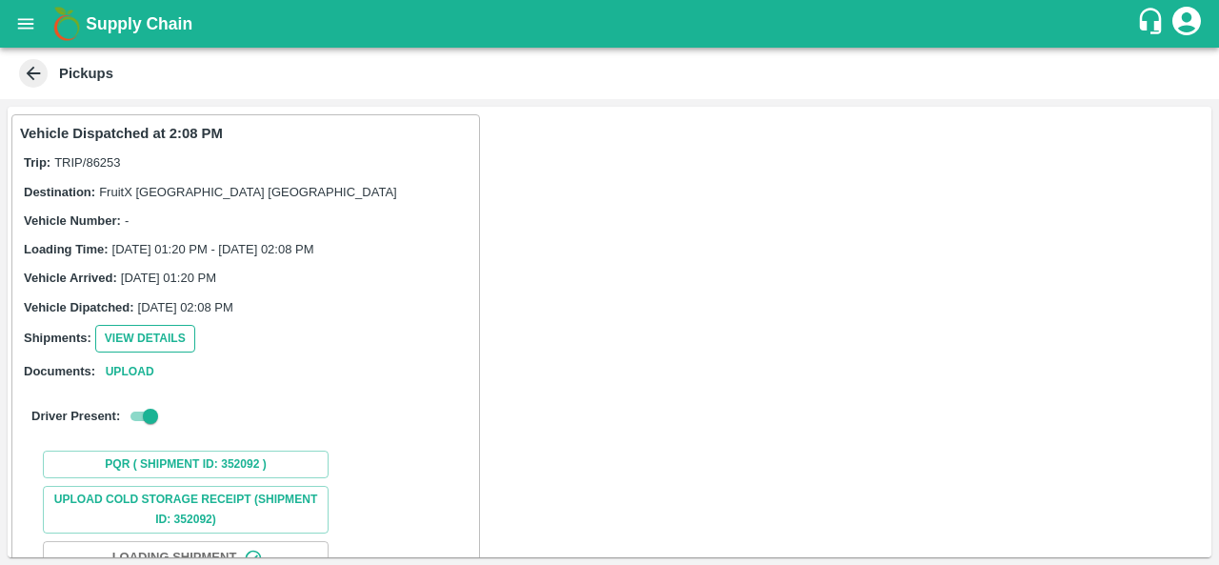
click at [147, 334] on button "View Details" at bounding box center [145, 339] width 100 height 28
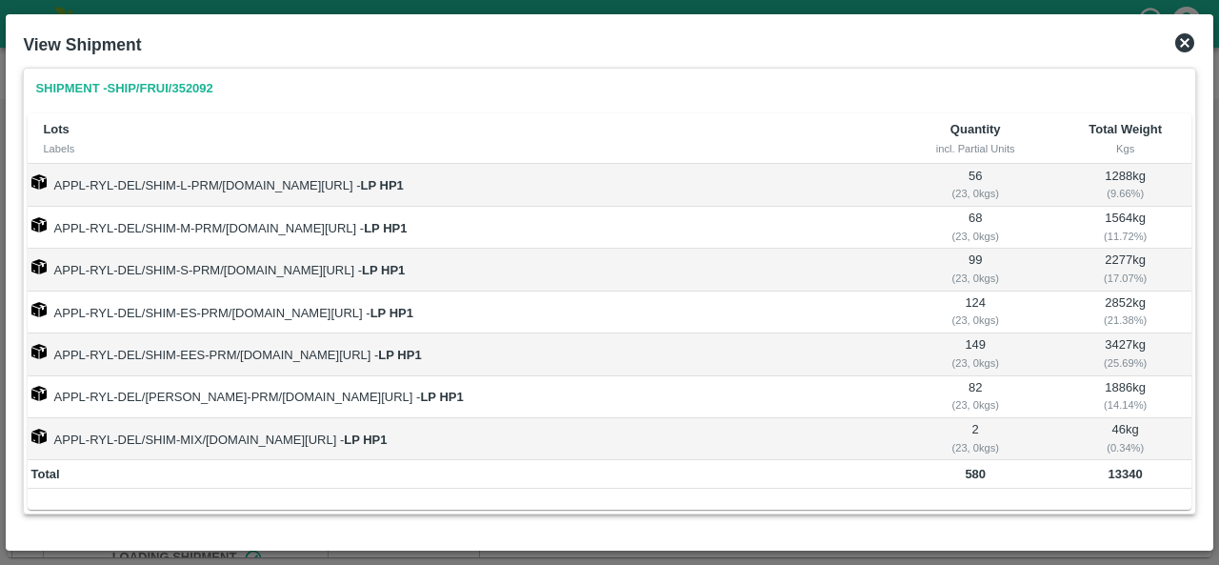
scroll to position [6, 0]
click at [1183, 45] on icon at bounding box center [1184, 42] width 23 height 23
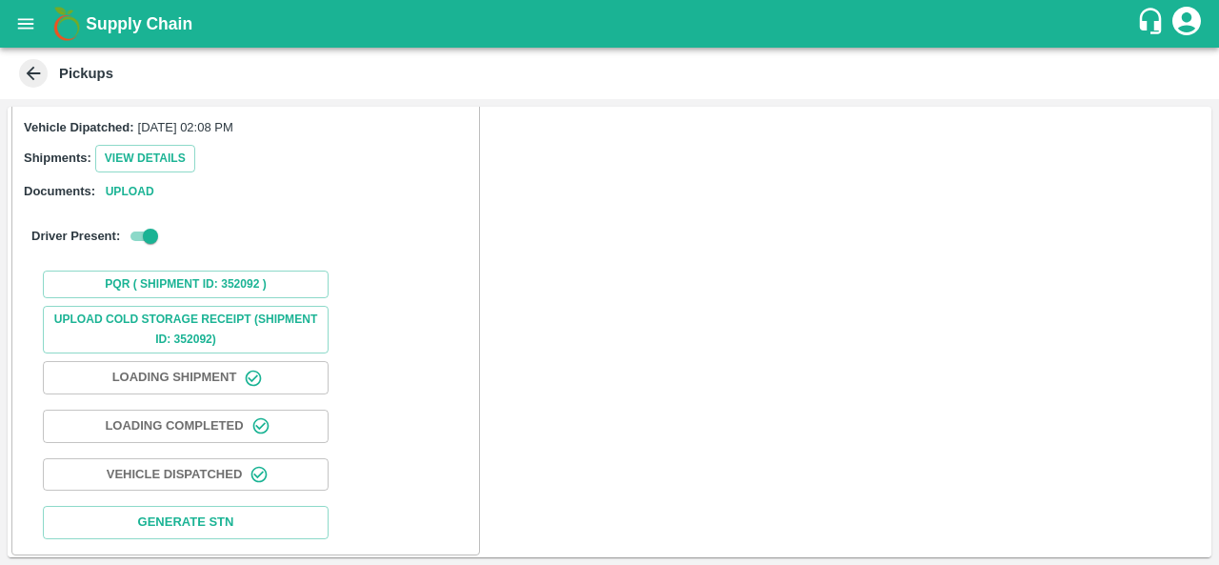
scroll to position [0, 0]
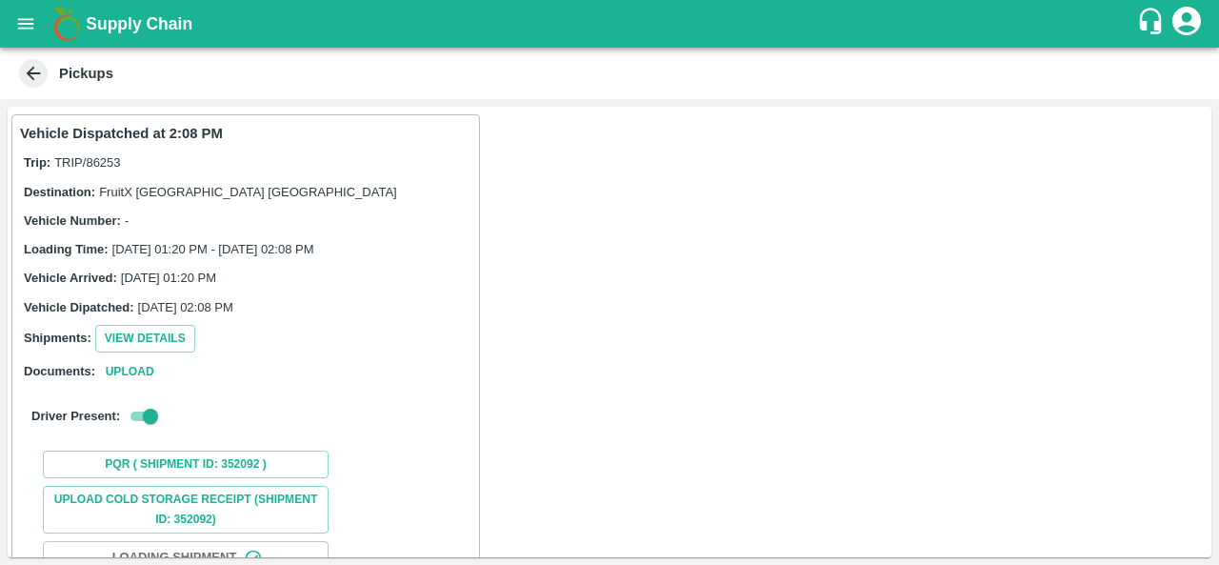
click at [25, 66] on icon at bounding box center [33, 73] width 21 height 21
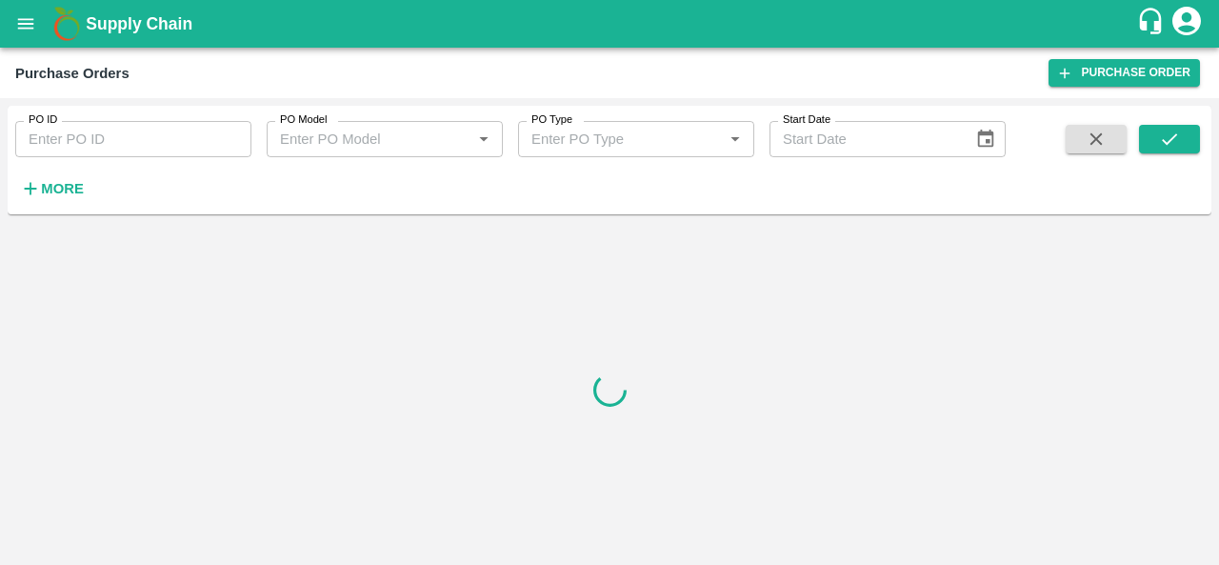
click at [119, 148] on input "PO ID" at bounding box center [133, 139] width 236 height 36
paste input "169877"
click at [1184, 144] on button "submit" at bounding box center [1169, 139] width 61 height 29
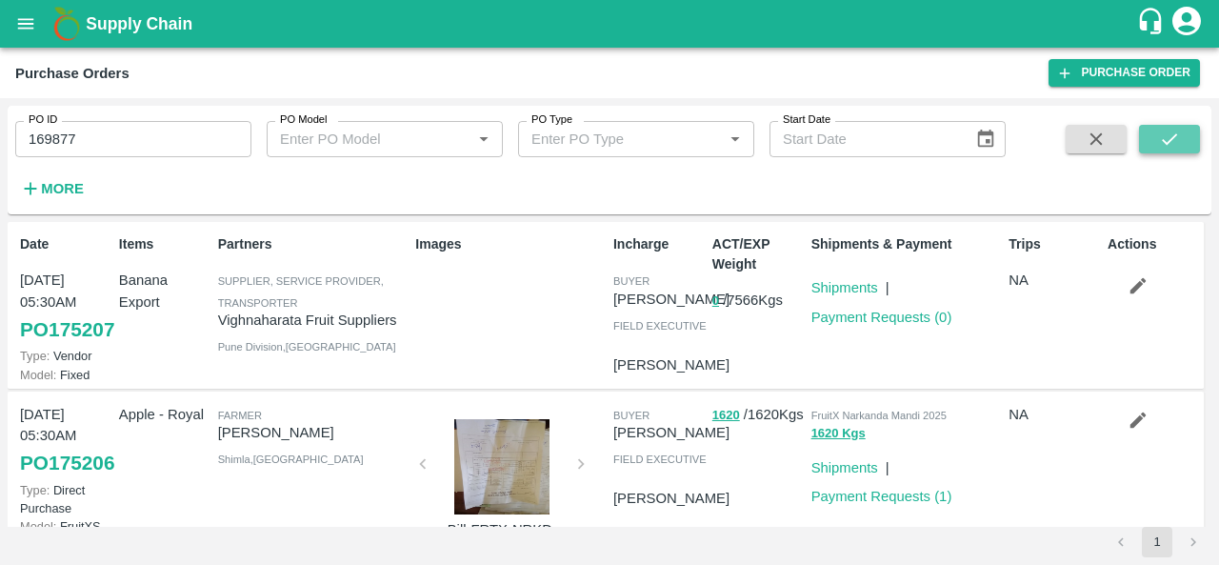
click at [1168, 138] on icon "submit" at bounding box center [1169, 139] width 21 height 21
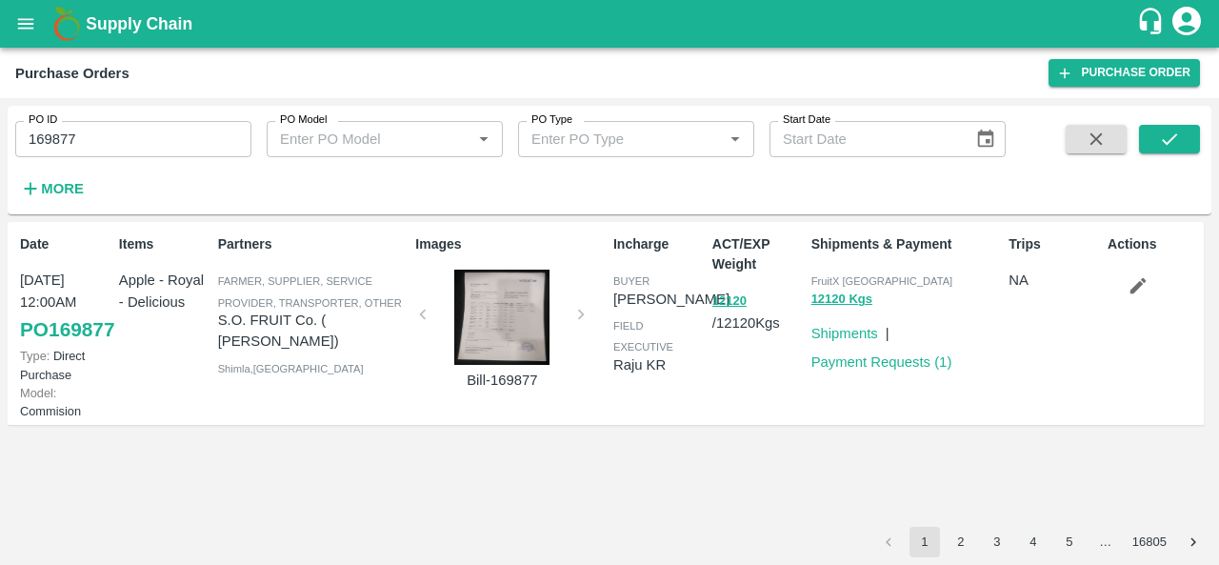
click at [510, 316] on div at bounding box center [501, 317] width 143 height 95
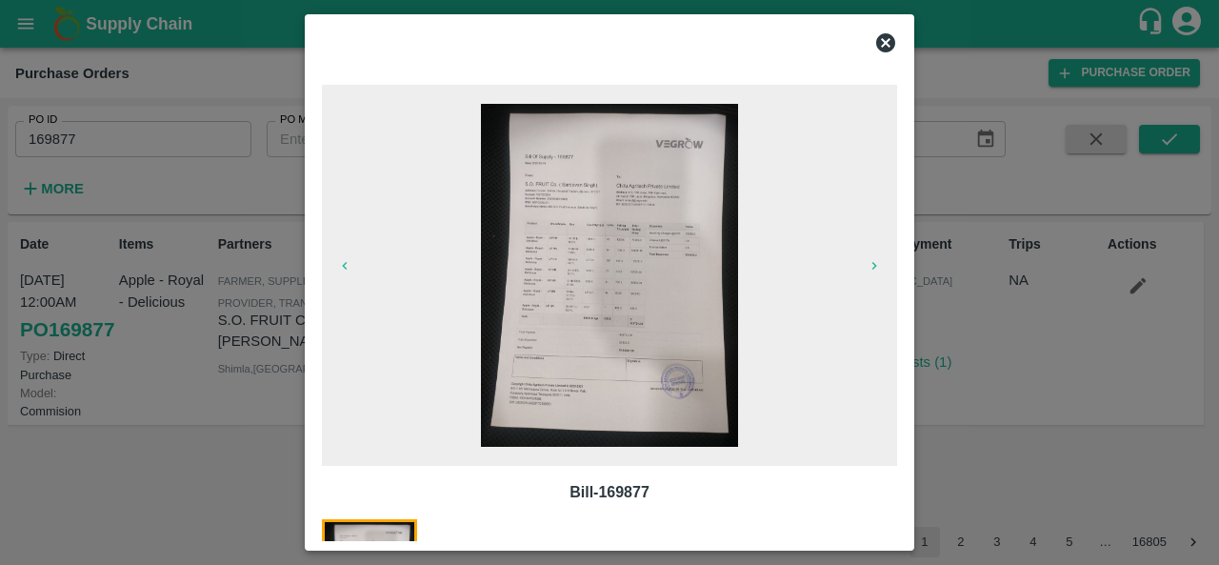
click at [637, 300] on img at bounding box center [609, 275] width 257 height 343
click at [894, 39] on icon at bounding box center [885, 42] width 19 height 19
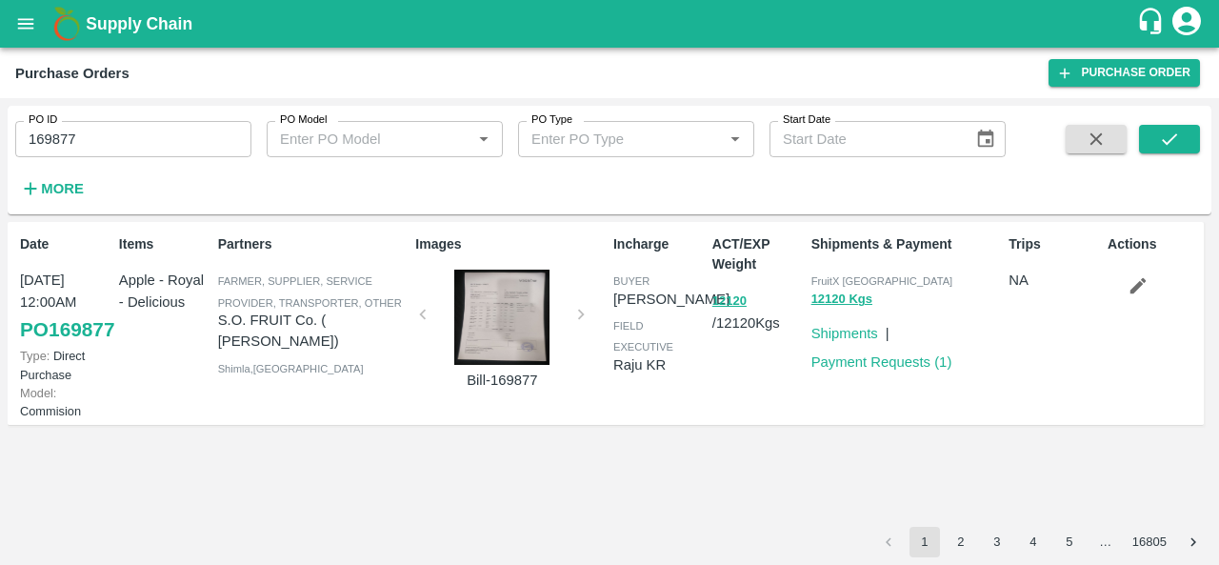
click at [510, 323] on div at bounding box center [501, 317] width 143 height 95
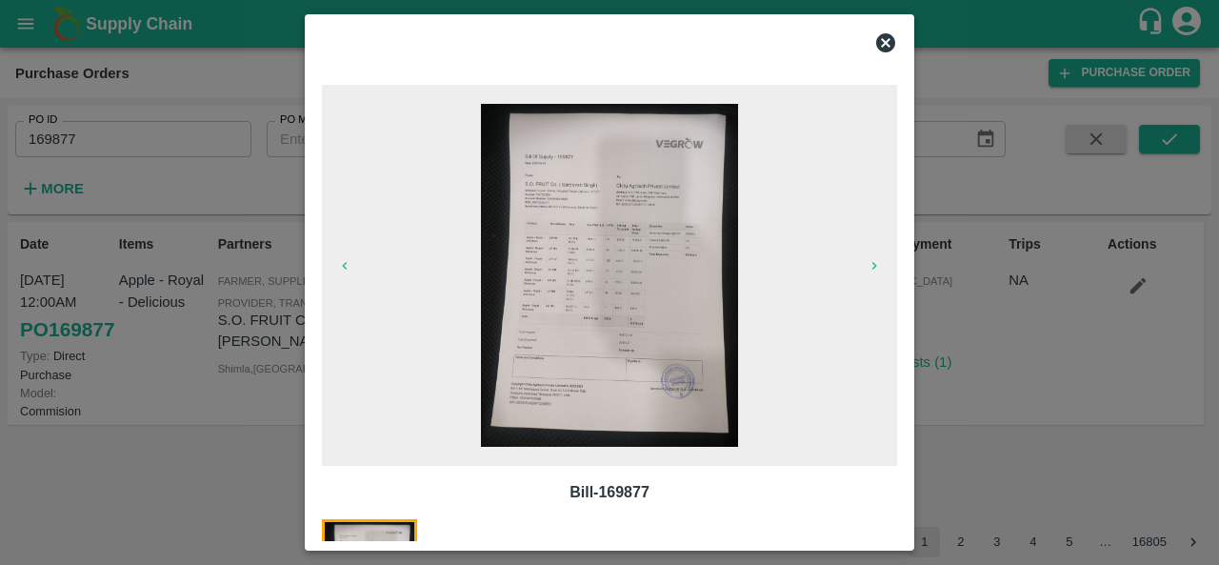
click at [608, 332] on img at bounding box center [609, 275] width 257 height 343
click at [889, 49] on icon at bounding box center [885, 42] width 19 height 19
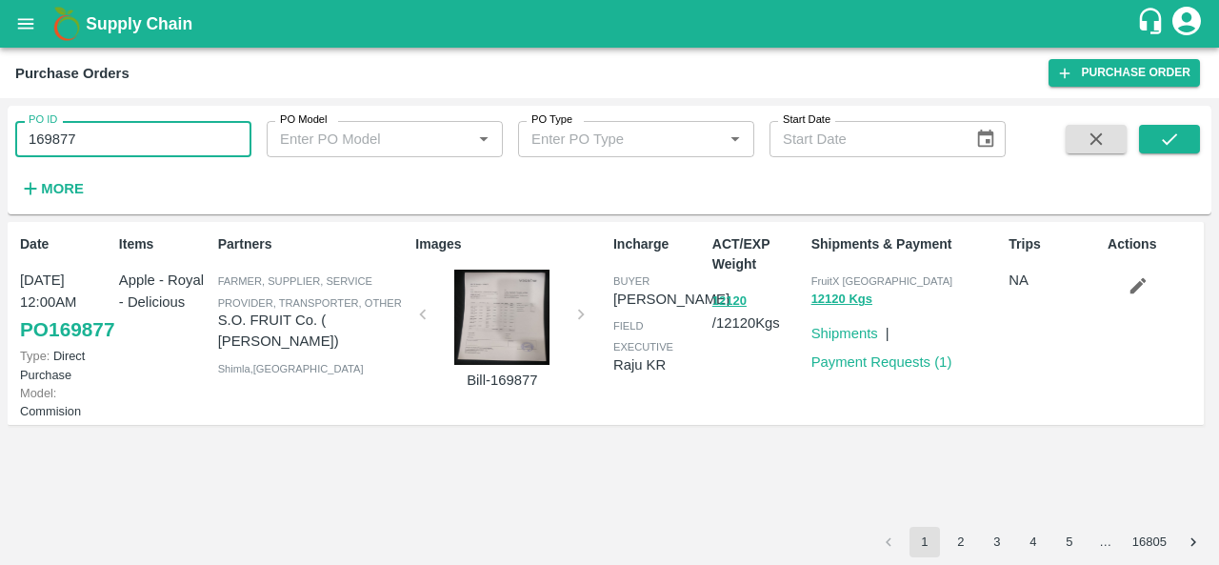
drag, startPoint x: 105, startPoint y: 143, endPoint x: 0, endPoint y: 137, distance: 104.9
click at [0, 137] on div "PO ID 169877 PO ID PO Model PO Model   * PO Type PO Type   * Start Date Start D…" at bounding box center [609, 331] width 1219 height 467
click at [1161, 133] on icon "submit" at bounding box center [1169, 139] width 21 height 21
click at [1140, 284] on icon "button" at bounding box center [1138, 286] width 16 height 16
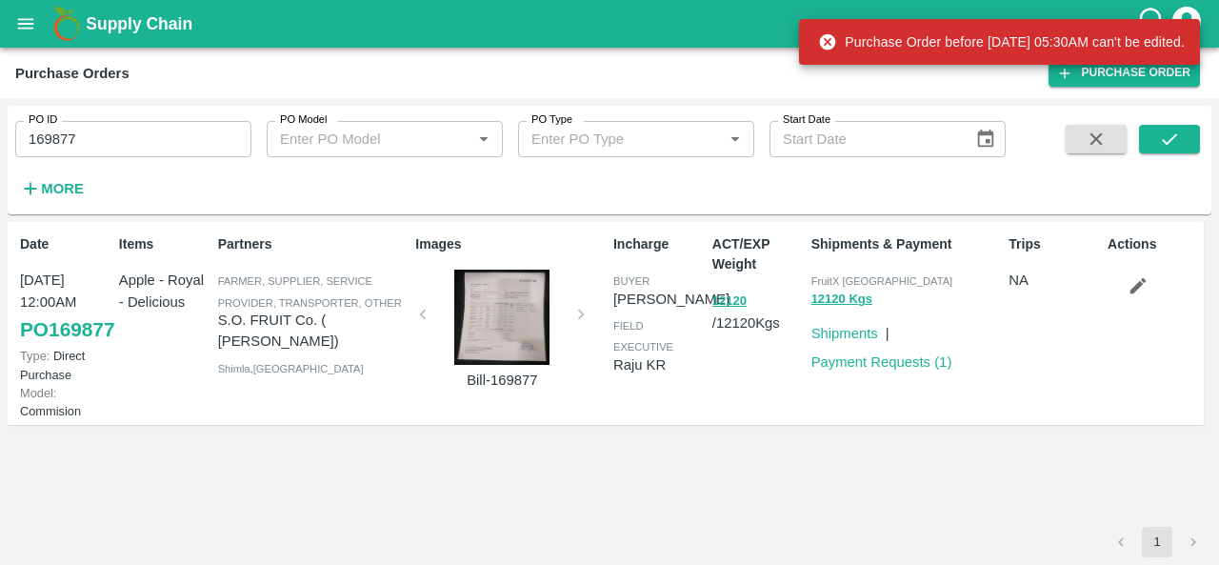
click at [518, 325] on div at bounding box center [501, 317] width 143 height 95
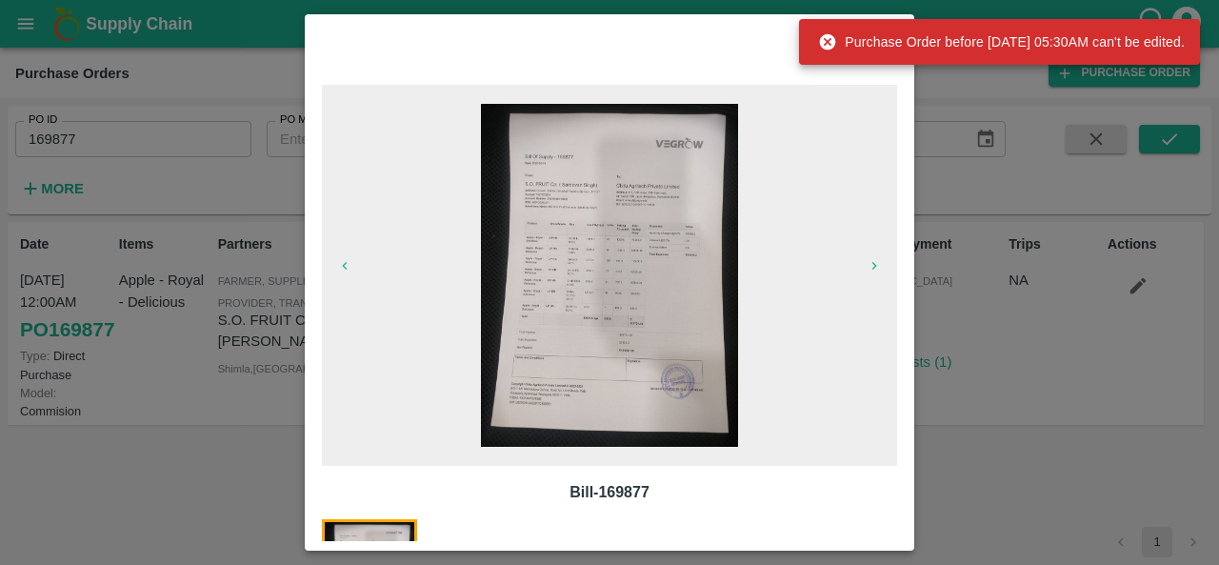
click at [734, 311] on img at bounding box center [609, 275] width 257 height 343
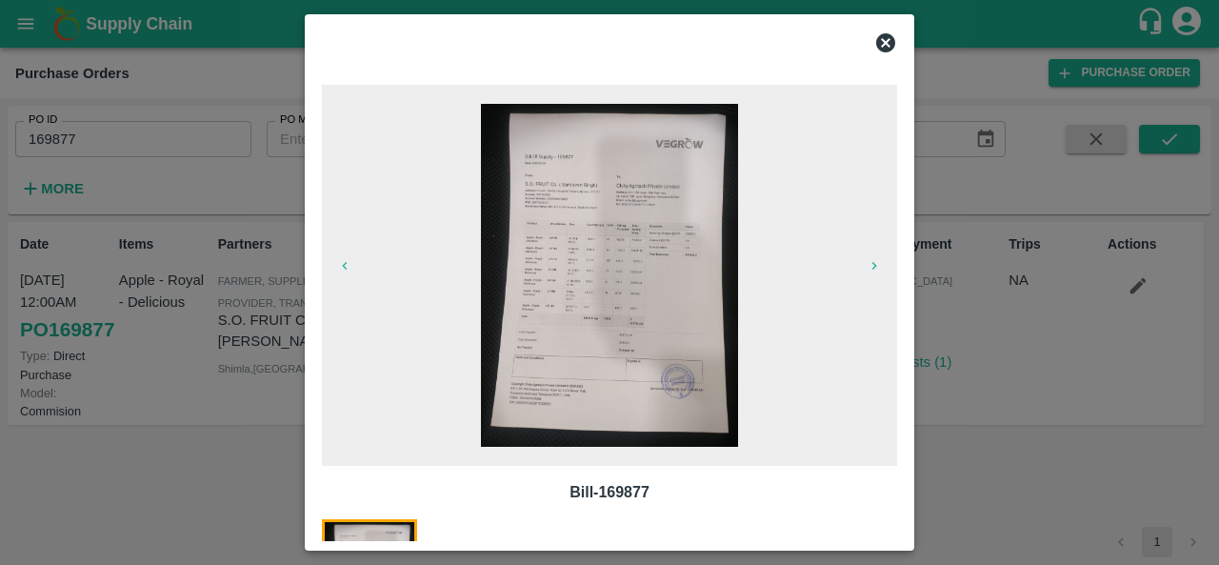
click at [878, 46] on icon at bounding box center [885, 42] width 19 height 19
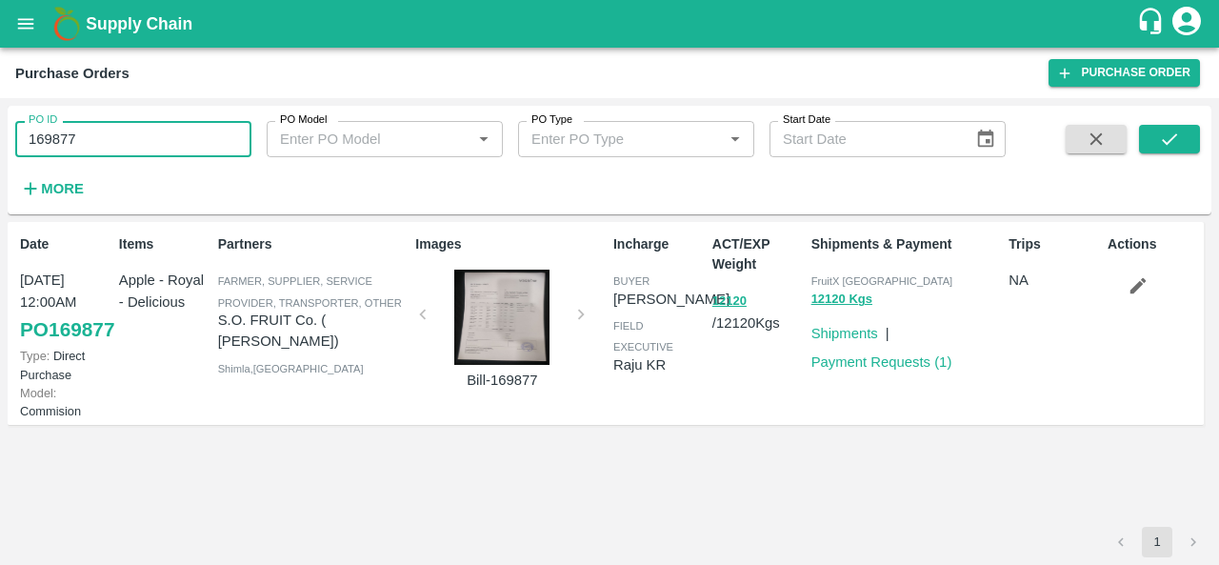
drag, startPoint x: 90, startPoint y: 142, endPoint x: 0, endPoint y: 129, distance: 90.5
click at [0, 129] on div "PO ID 169877 PO ID PO Model PO Model   * PO Type PO Type   * Start Date Start D…" at bounding box center [609, 331] width 1219 height 467
paste input "text"
type input "169918"
click at [1164, 135] on icon "submit" at bounding box center [1169, 139] width 21 height 21
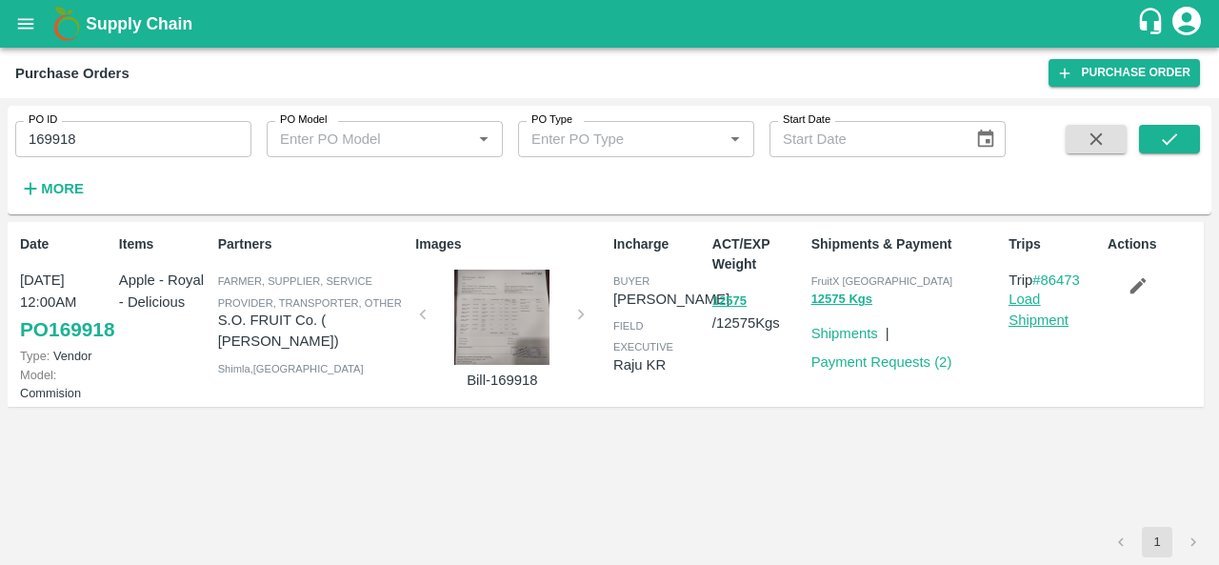
click at [1032, 302] on link "Load Shipment" at bounding box center [1039, 309] width 60 height 36
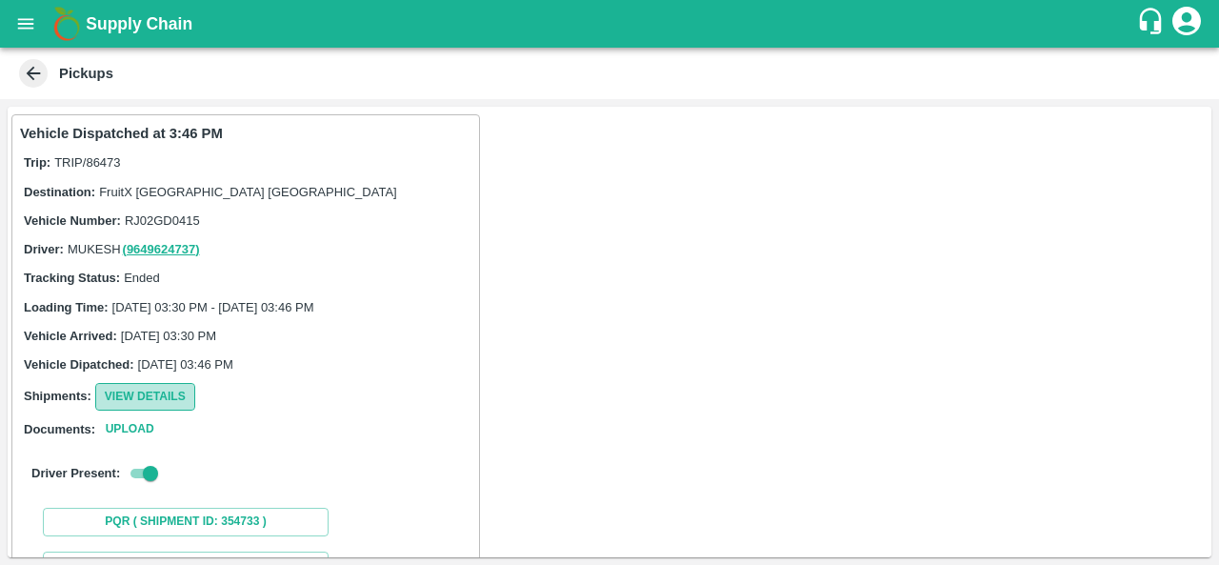
click at [154, 395] on button "View Details" at bounding box center [145, 397] width 100 height 28
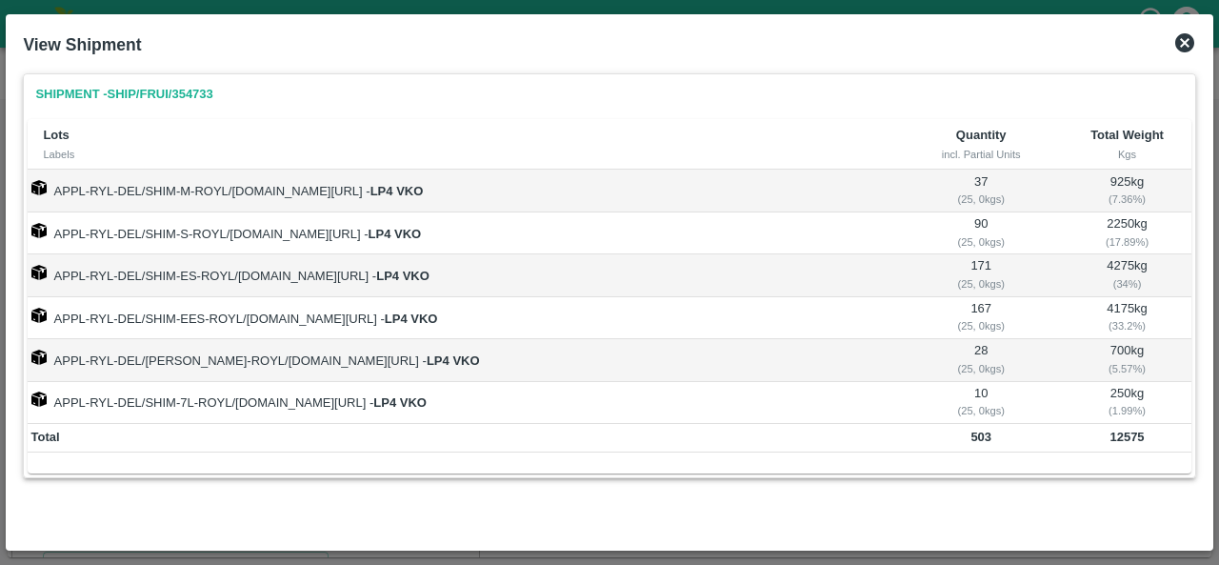
click at [1187, 43] on icon at bounding box center [1184, 42] width 19 height 19
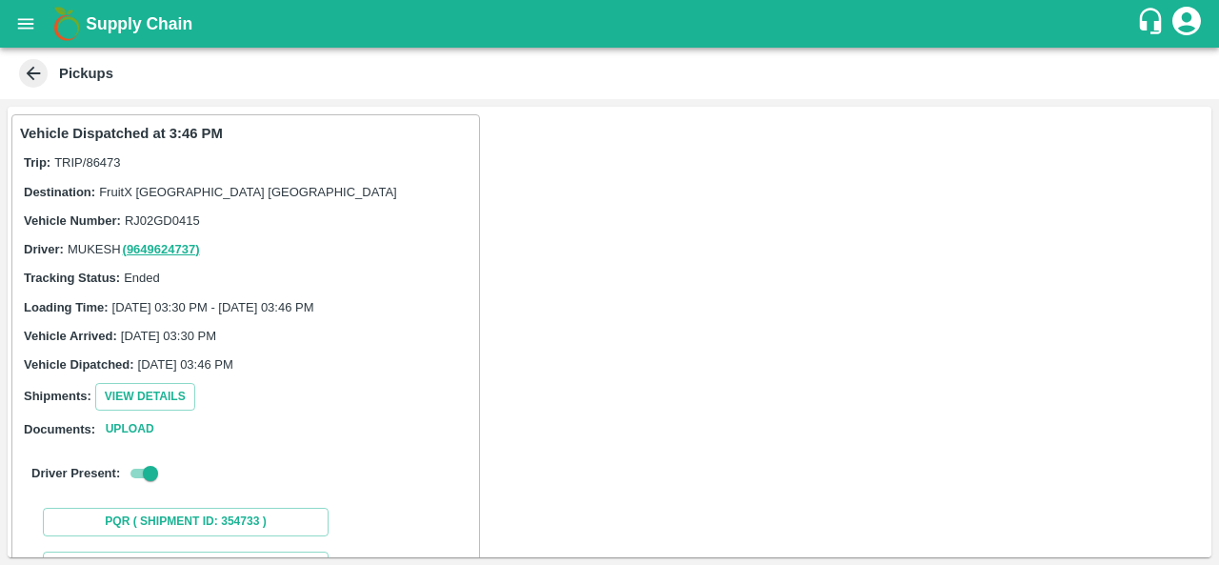
click at [29, 77] on icon at bounding box center [33, 73] width 21 height 21
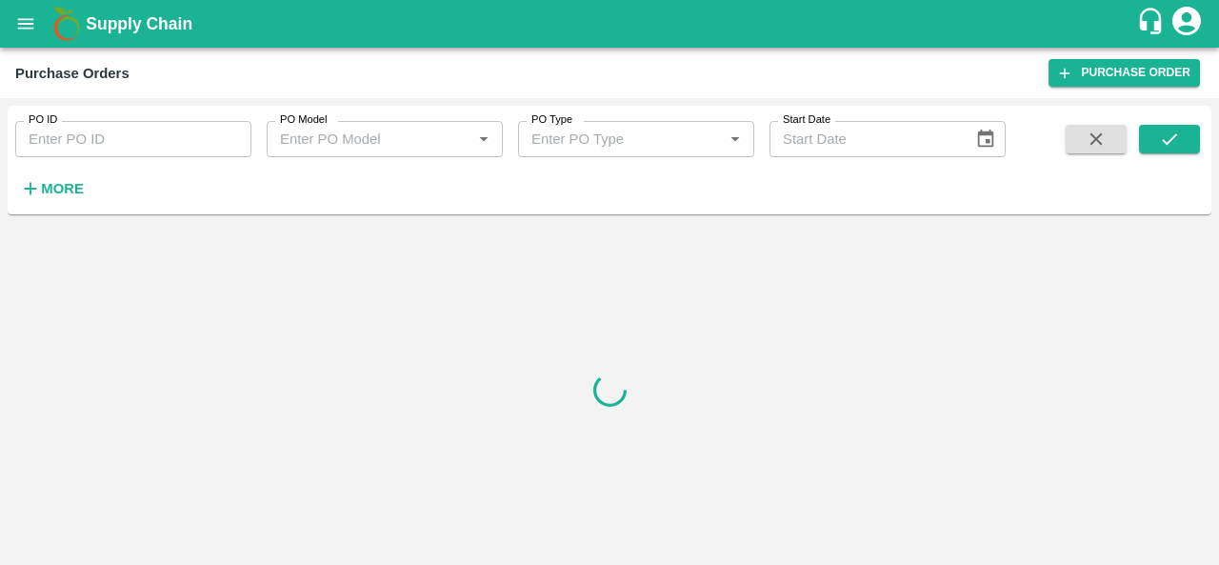
click at [154, 142] on input "PO ID" at bounding box center [133, 139] width 236 height 36
paste input "169918"
type input "169918"
click at [1179, 143] on icon "submit" at bounding box center [1169, 139] width 21 height 21
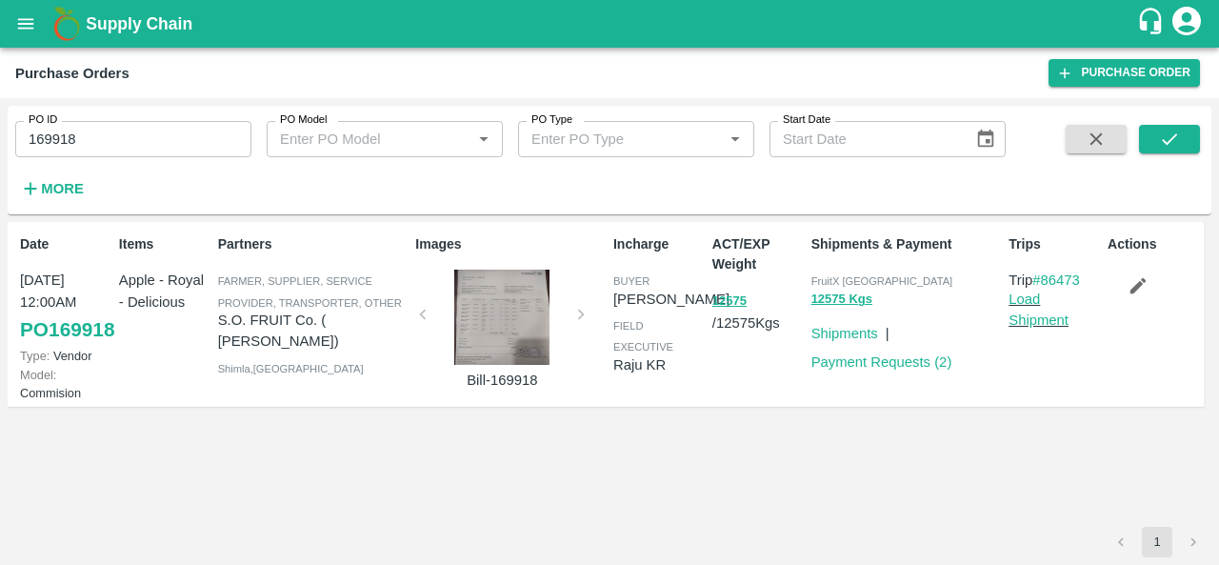
click at [497, 273] on div at bounding box center [501, 317] width 143 height 95
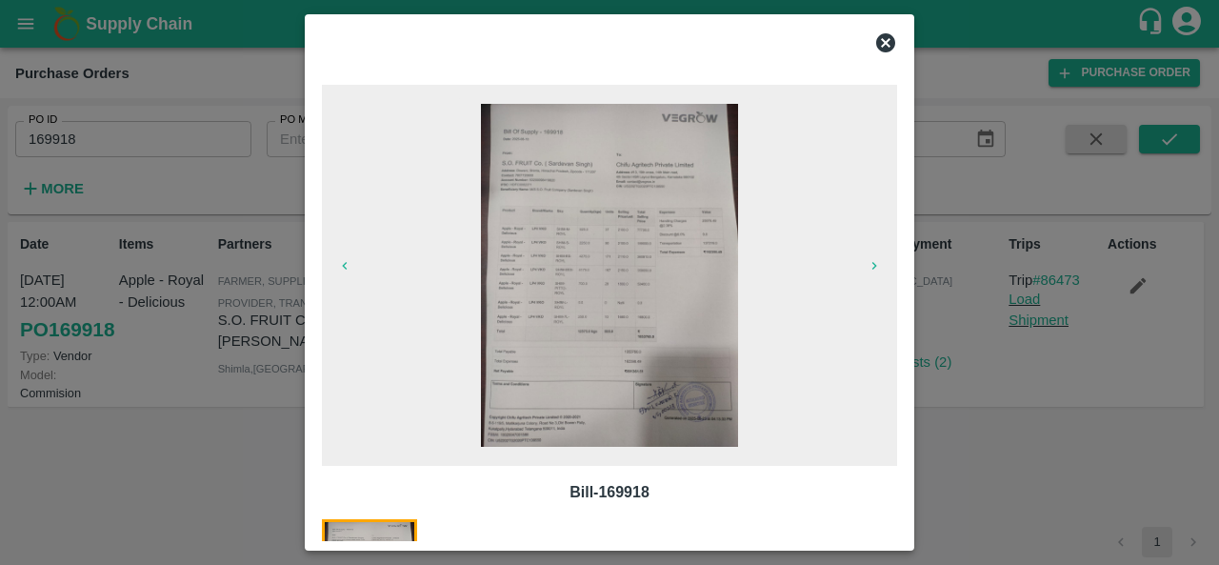
click at [610, 283] on img at bounding box center [609, 275] width 257 height 343
